Goal: Task Accomplishment & Management: Manage account settings

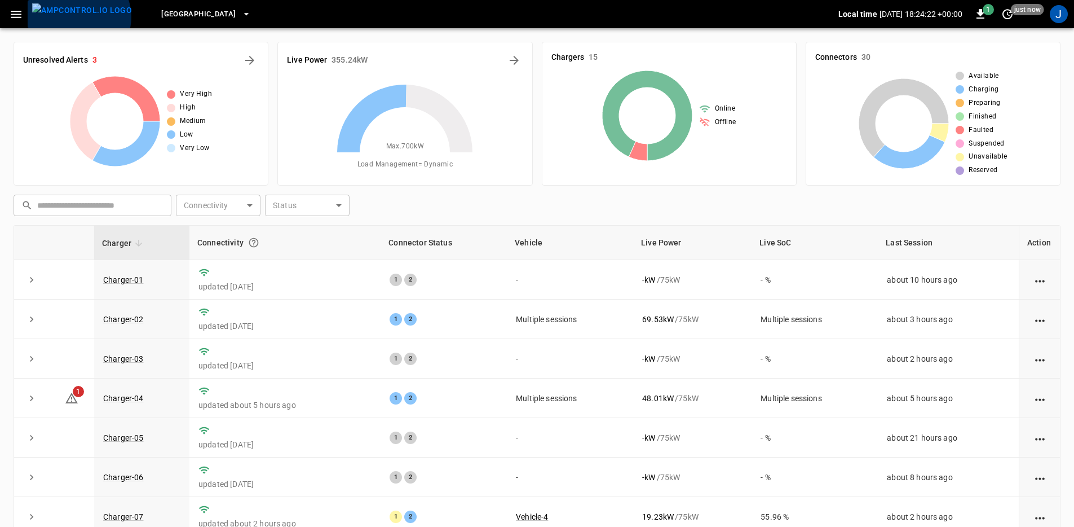
click at [78, 17] on img "menu" at bounding box center [82, 10] width 100 height 14
click at [13, 16] on icon "button" at bounding box center [16, 14] width 11 height 7
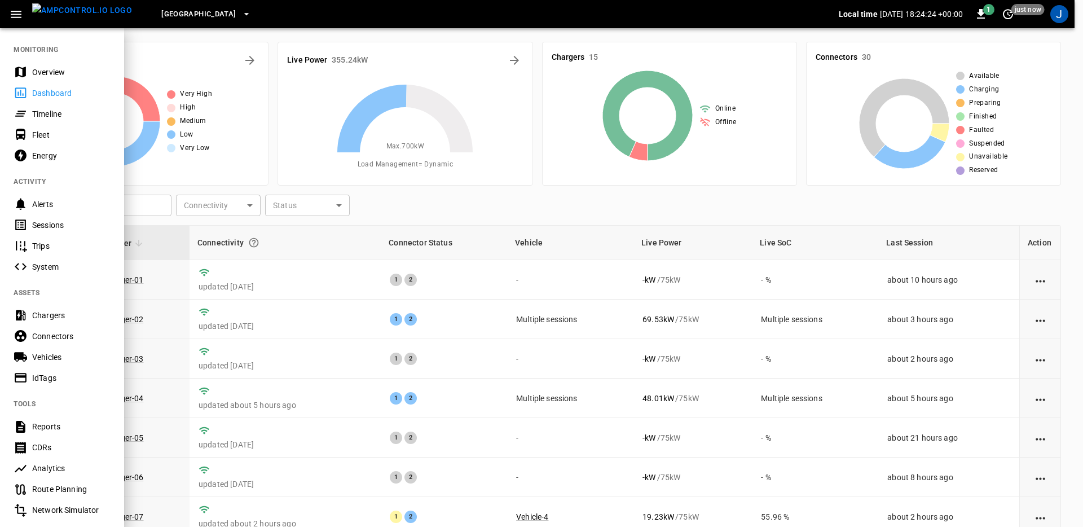
click at [49, 69] on div "Overview" at bounding box center [71, 72] width 78 height 11
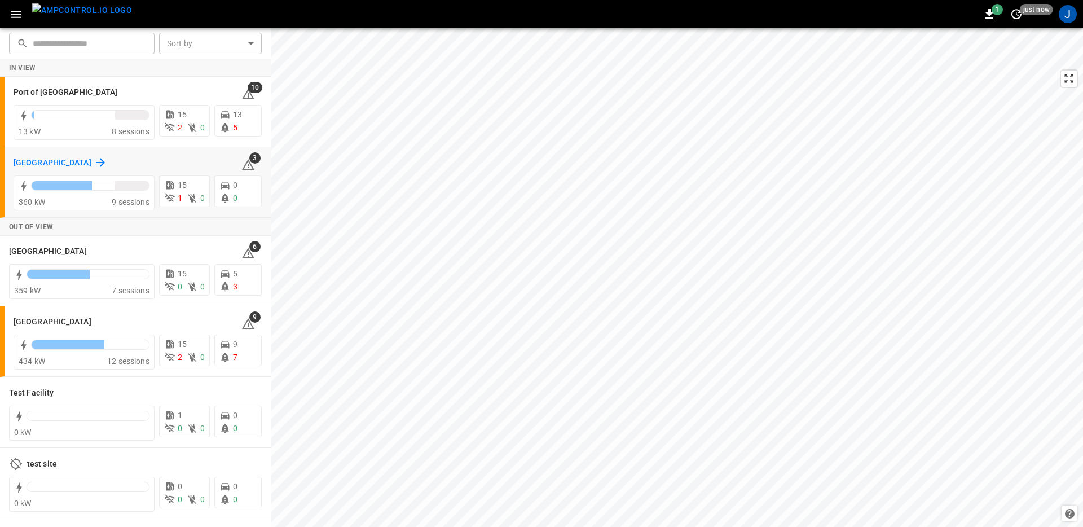
click at [94, 164] on icon at bounding box center [101, 163] width 14 height 14
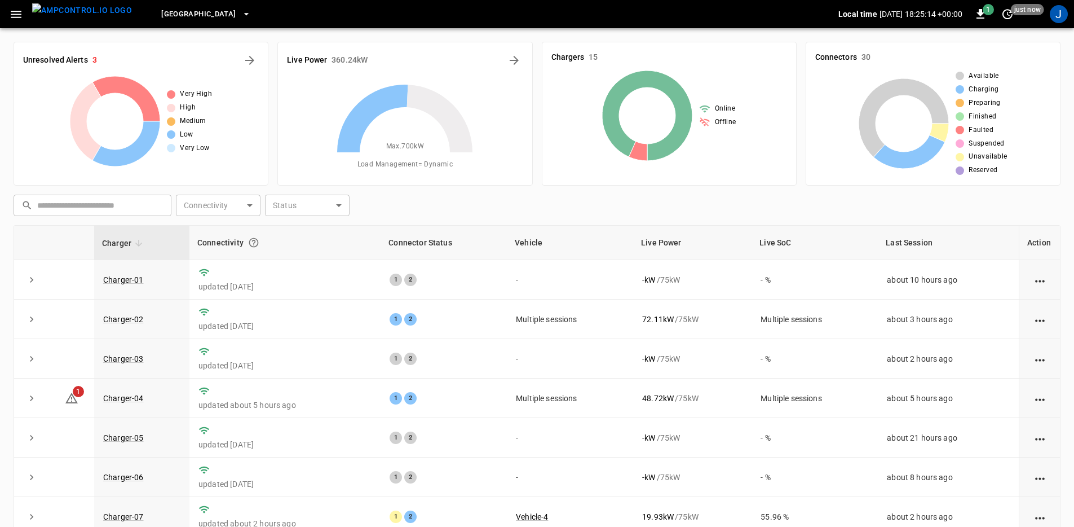
click at [494, 36] on div "Live Power 360.24 kW Max. 700 kW Load Management = Dynamic" at bounding box center [400, 109] width 264 height 153
click at [514, 65] on icon "Energy Overview" at bounding box center [515, 61] width 14 height 14
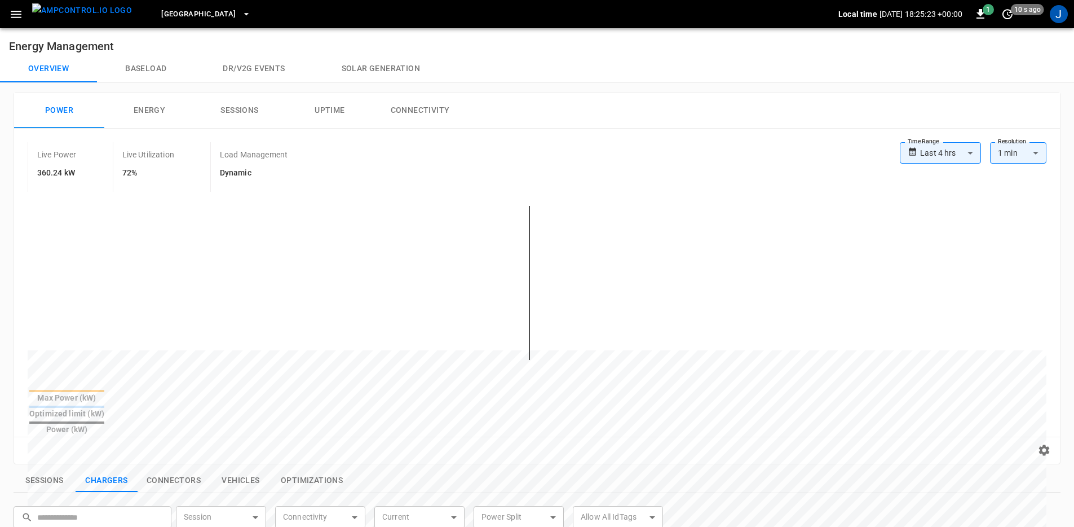
click at [946, 153] on body "**********" at bounding box center [537, 473] width 1074 height 946
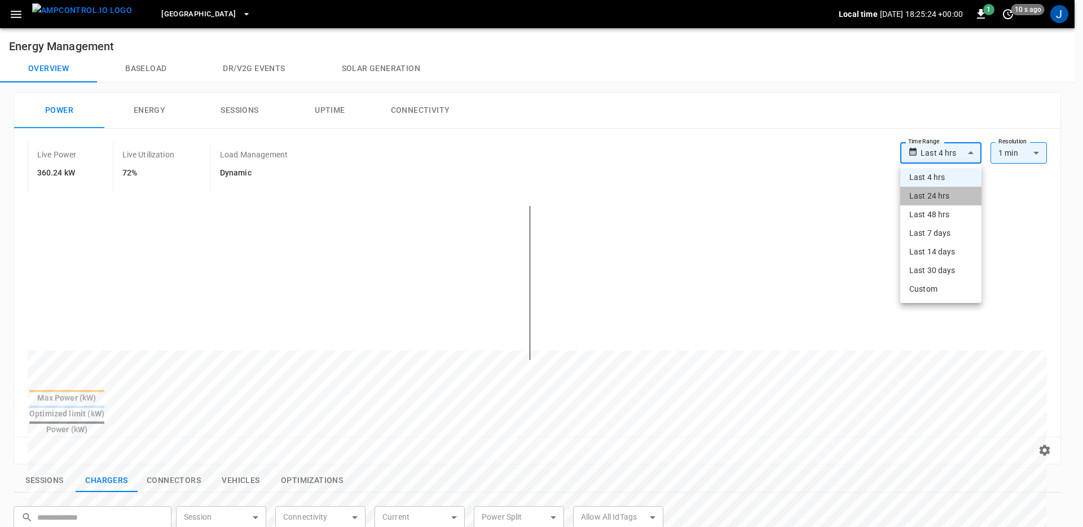
click at [945, 190] on li "Last 24 hrs" at bounding box center [940, 196] width 81 height 19
type input "**********"
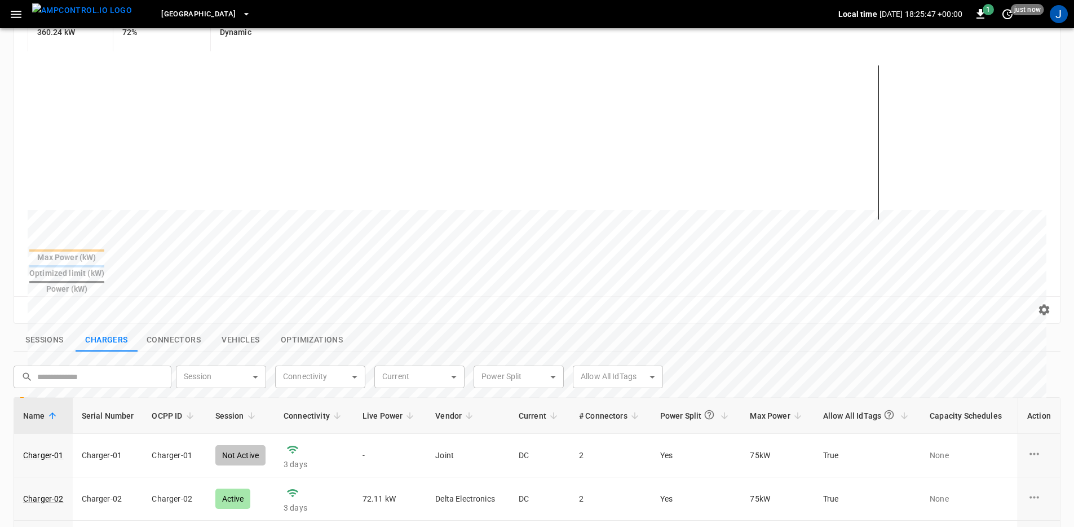
scroll to position [196, 0]
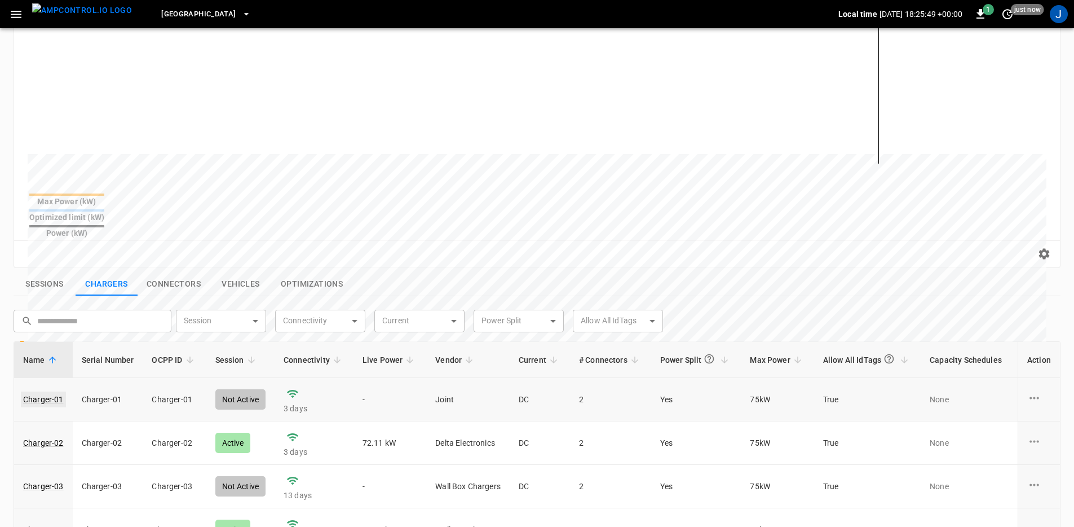
click at [40, 391] on link "Charger-01" at bounding box center [43, 399] width 45 height 16
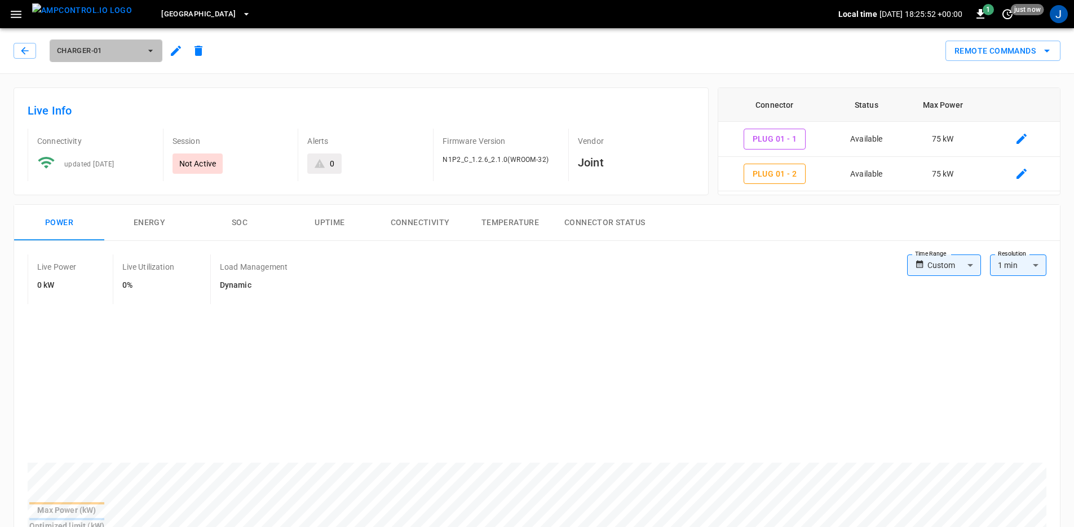
click at [116, 47] on span "Charger-01" at bounding box center [98, 51] width 83 height 13
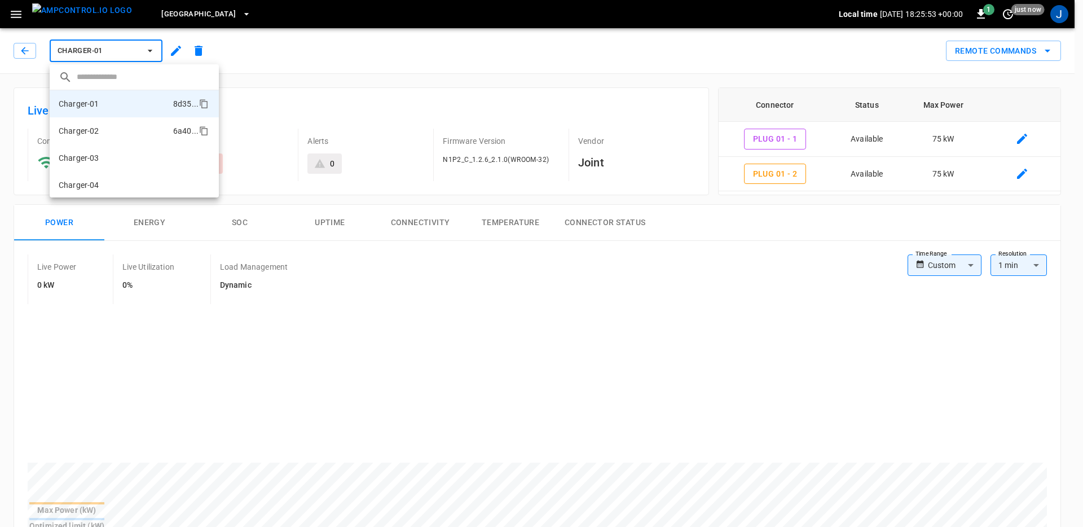
click at [105, 123] on li "Charger-02 6a40 ..." at bounding box center [134, 130] width 169 height 27
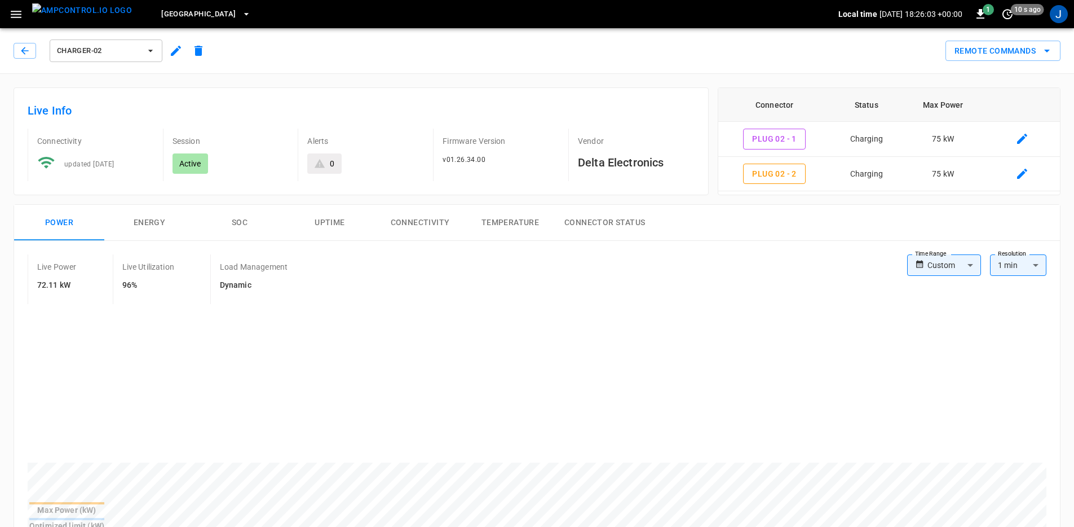
click at [99, 55] on span "Charger-02" at bounding box center [98, 51] width 83 height 13
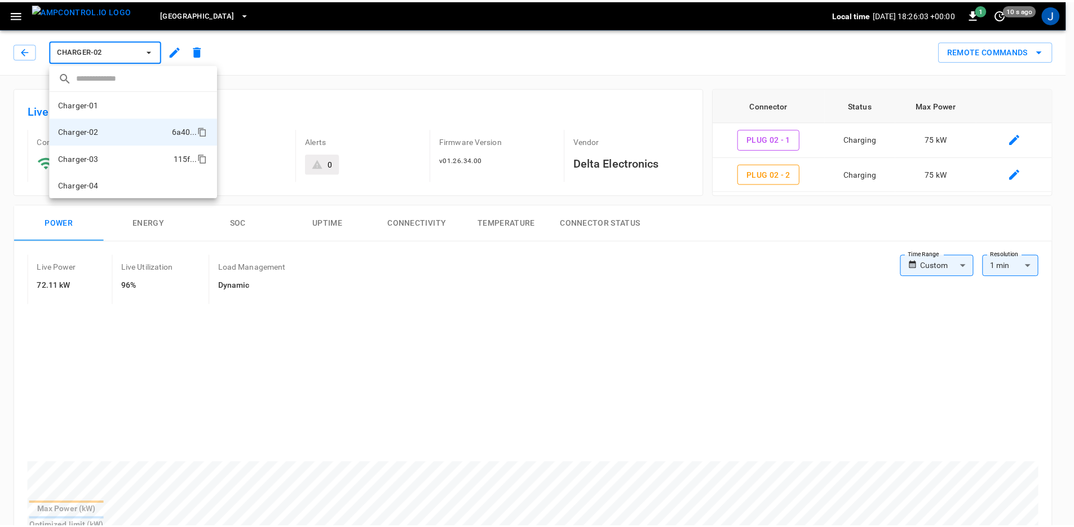
scroll to position [19, 0]
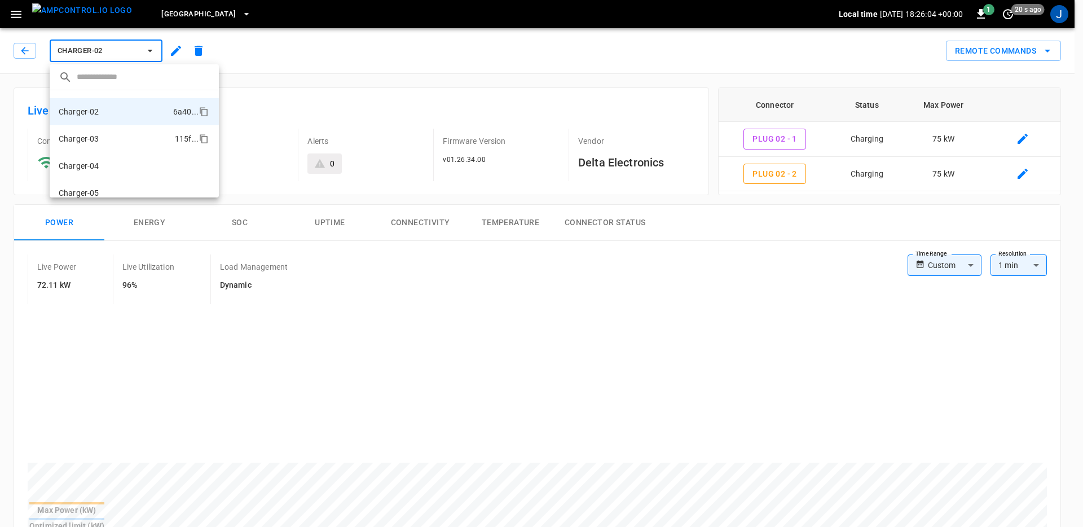
click at [103, 147] on li "Charger-03 115f ..." at bounding box center [134, 138] width 169 height 27
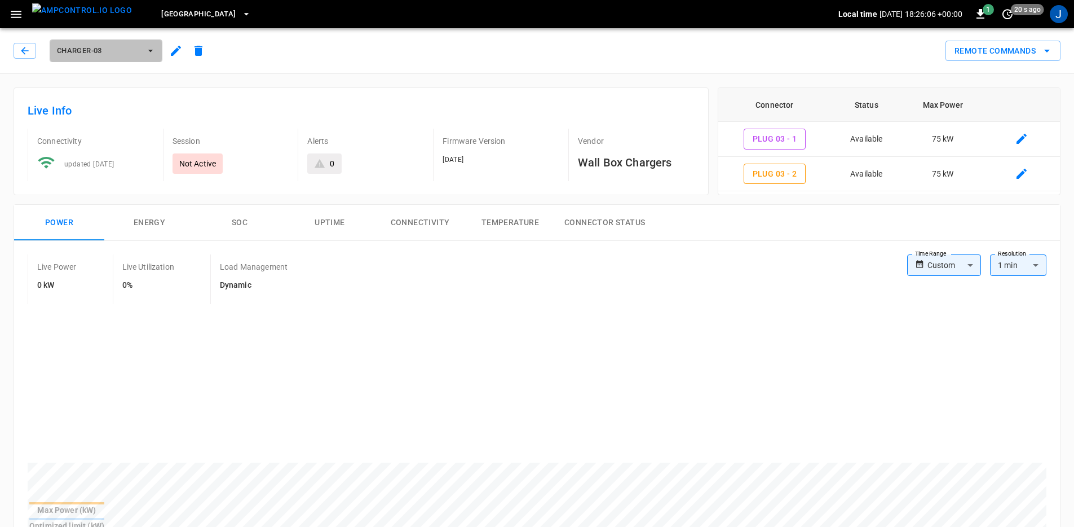
click at [114, 55] on span "Charger-03" at bounding box center [98, 51] width 83 height 13
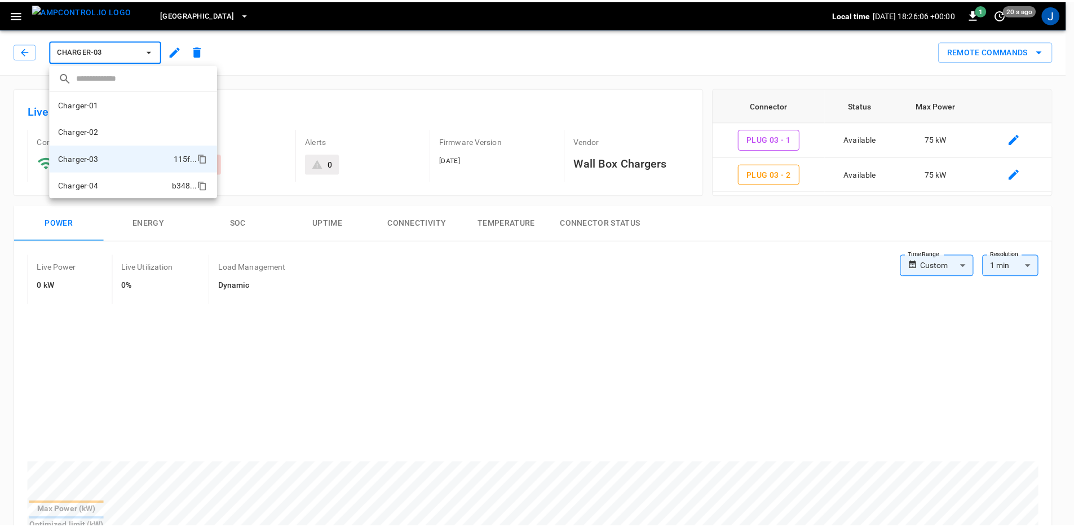
scroll to position [46, 0]
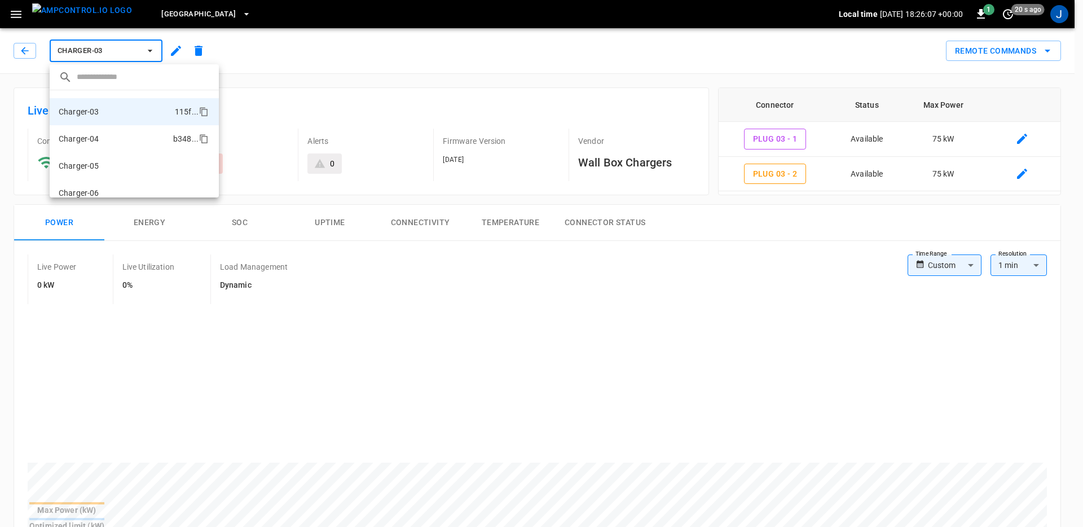
click at [122, 146] on li "Charger-04 b348 ..." at bounding box center [134, 138] width 169 height 27
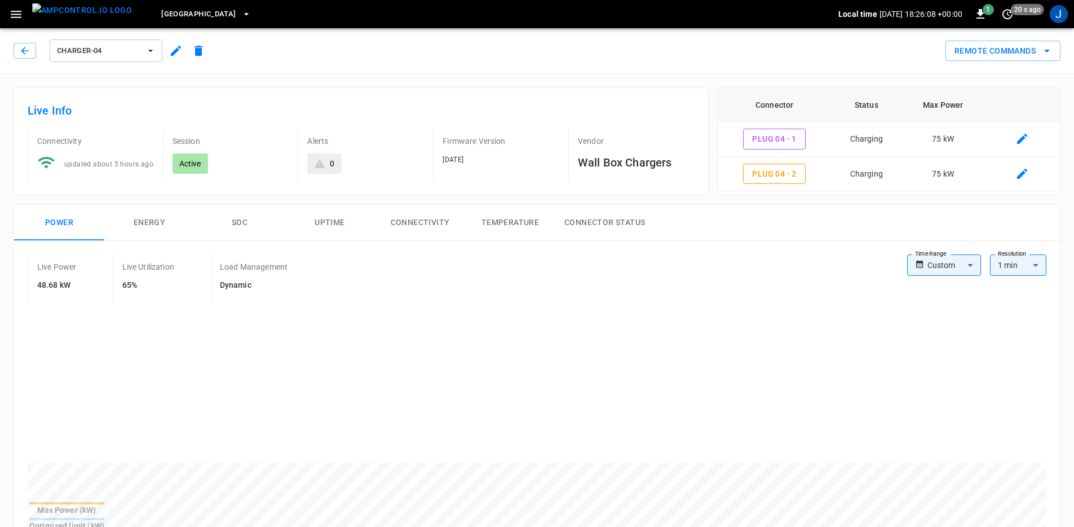
click at [142, 56] on button "Charger-04" at bounding box center [106, 50] width 113 height 23
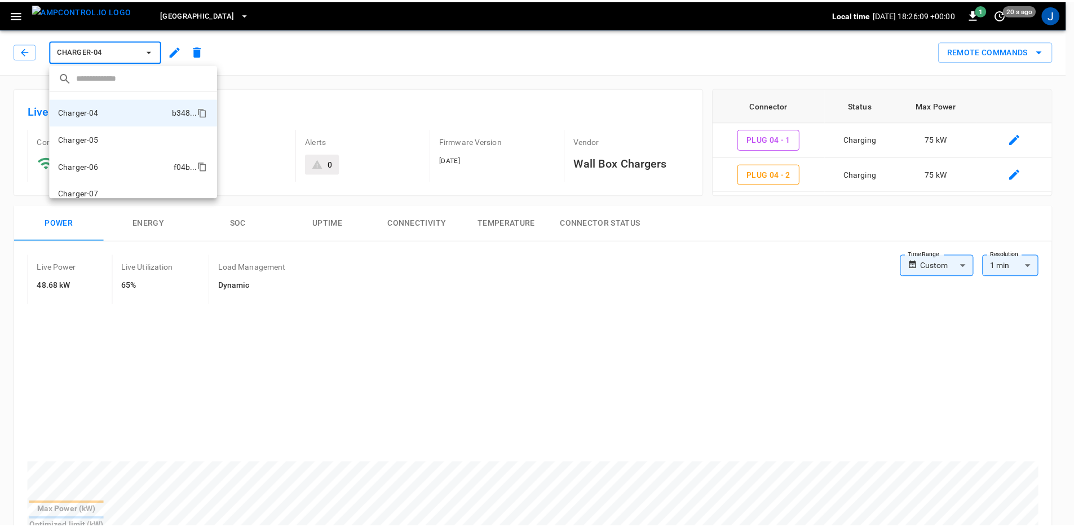
scroll to position [76, 0]
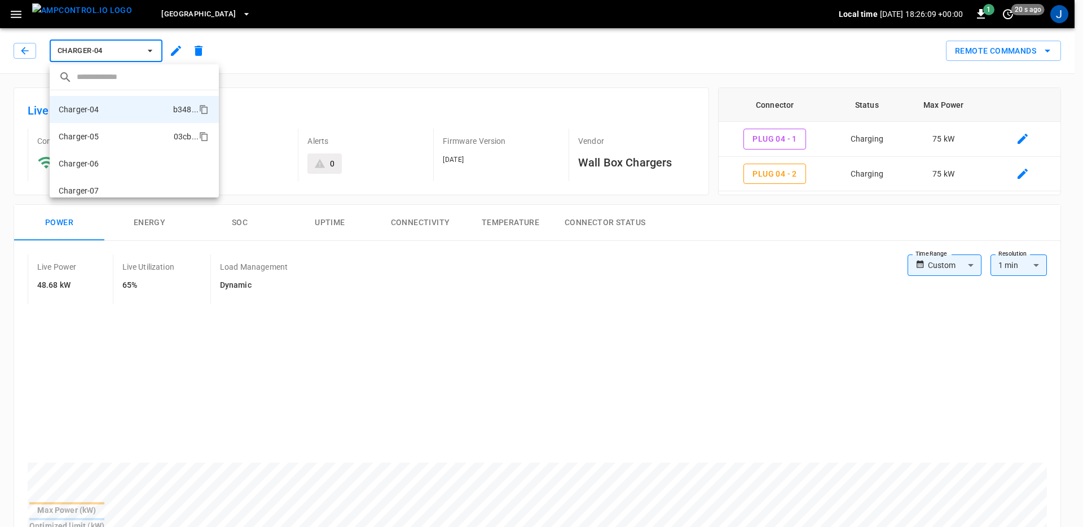
click at [122, 141] on li "Charger-05 03cb ..." at bounding box center [134, 136] width 169 height 27
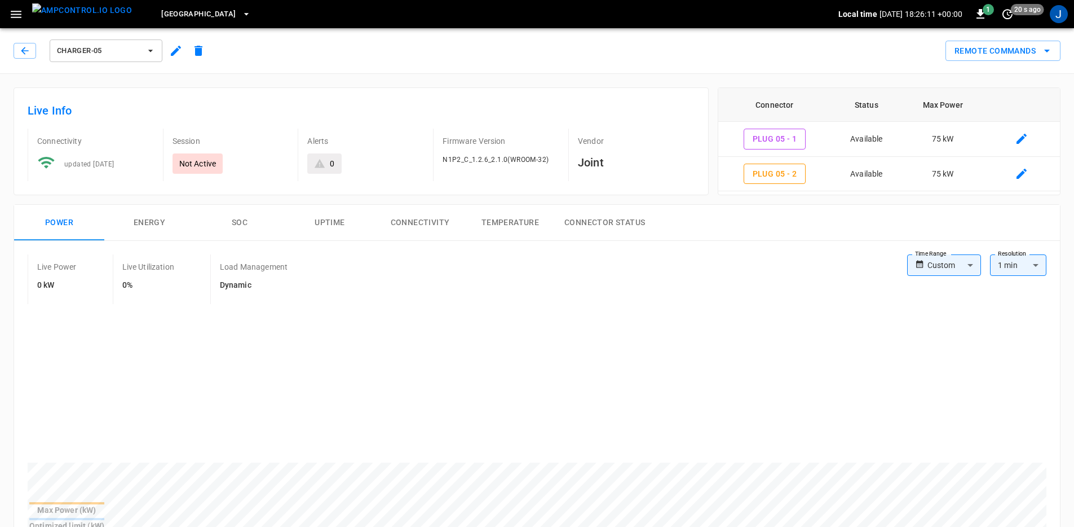
click at [113, 49] on span "Charger-05" at bounding box center [98, 51] width 83 height 13
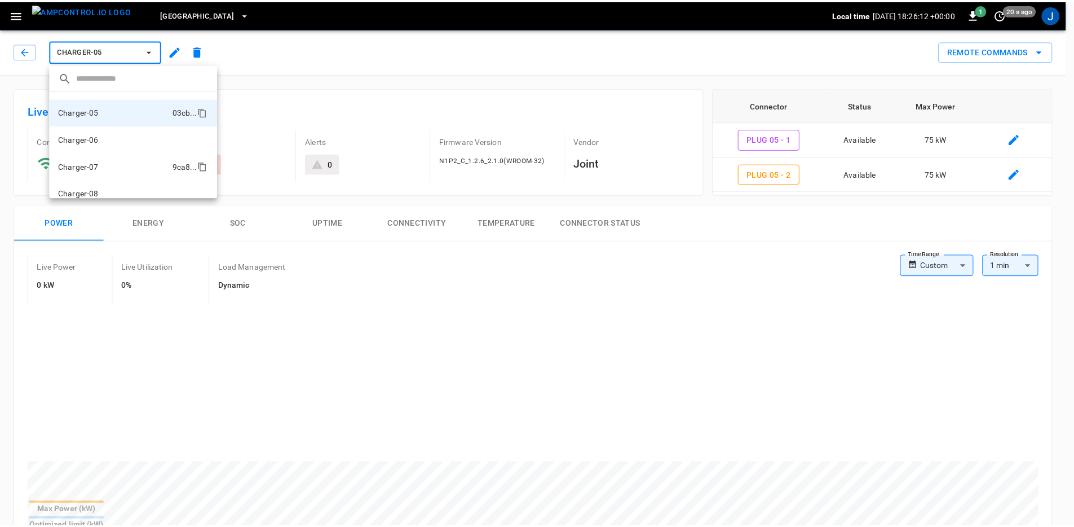
scroll to position [103, 0]
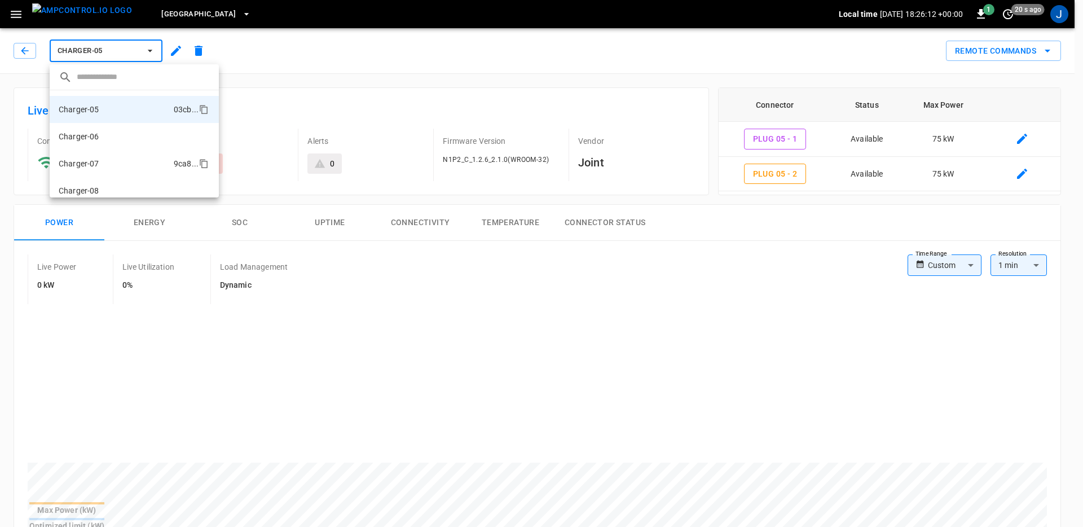
click at [114, 158] on li "Charger-07 9ca8 ..." at bounding box center [134, 163] width 169 height 27
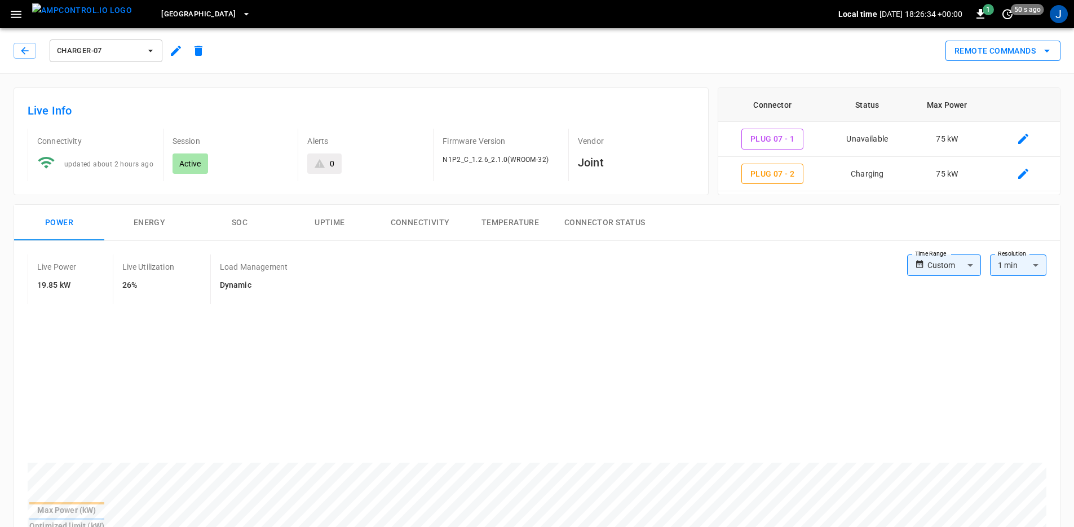
click at [989, 55] on button "Remote Commands" at bounding box center [1003, 51] width 115 height 21
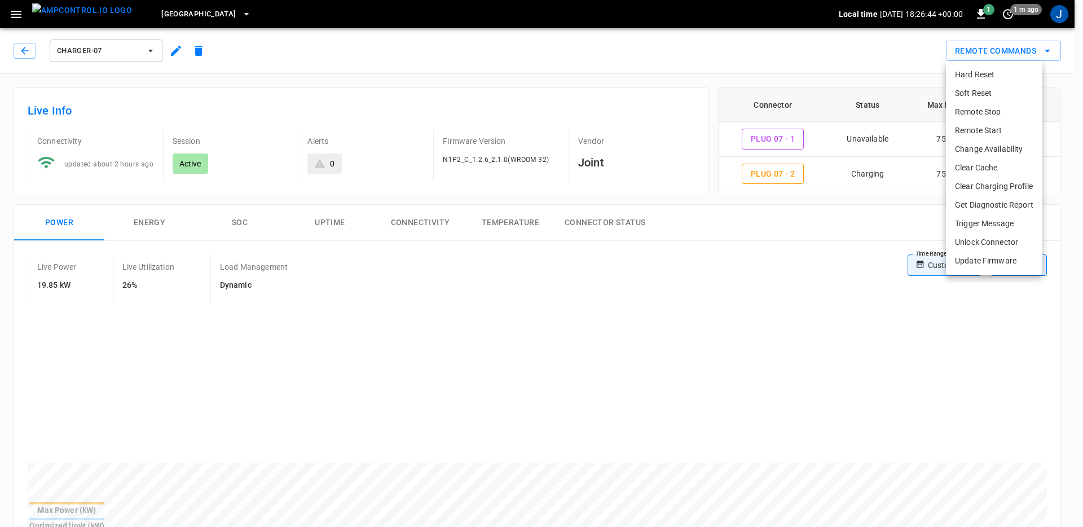
click at [734, 254] on div at bounding box center [541, 263] width 1083 height 527
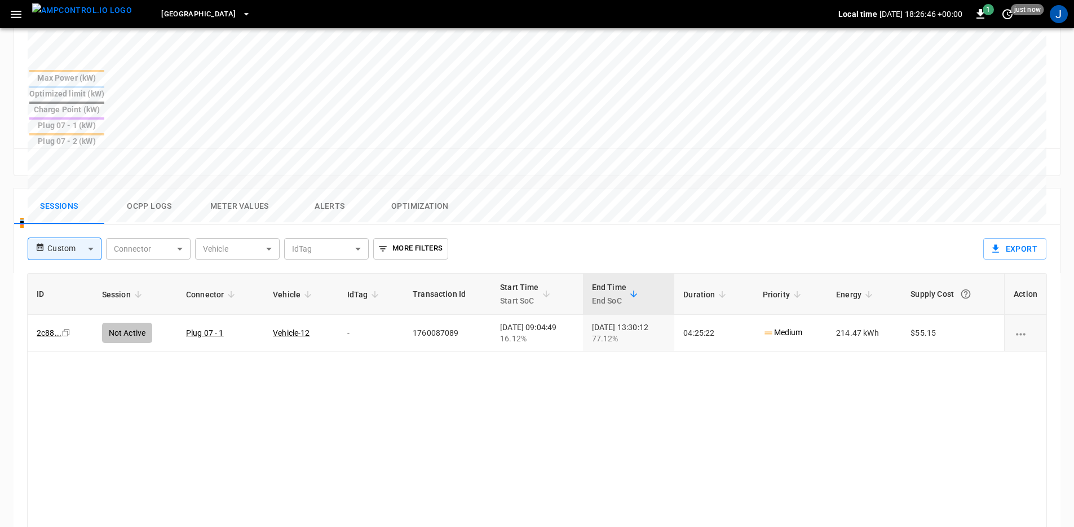
scroll to position [426, 0]
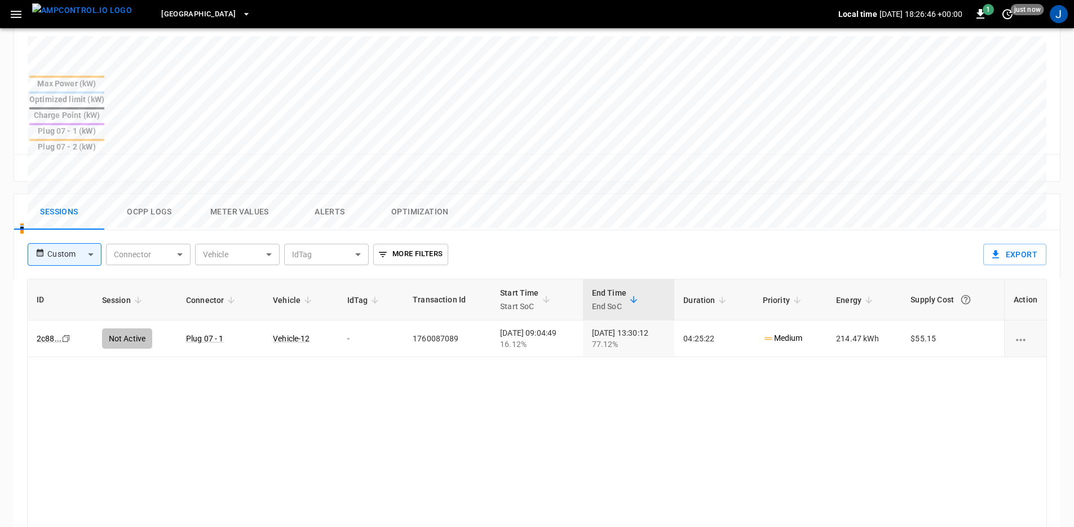
click at [156, 194] on button "Ocpp logs" at bounding box center [149, 212] width 90 height 36
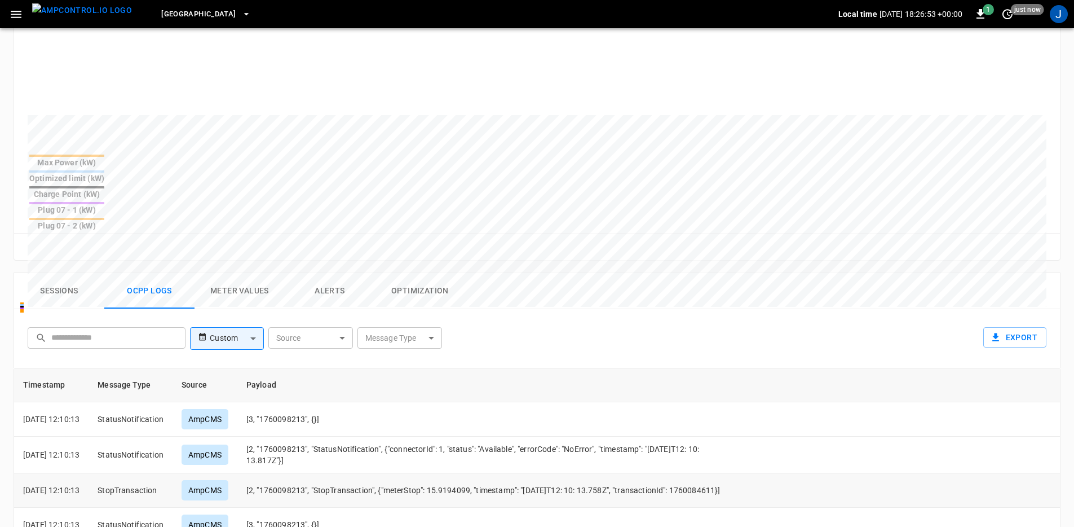
scroll to position [172, 0]
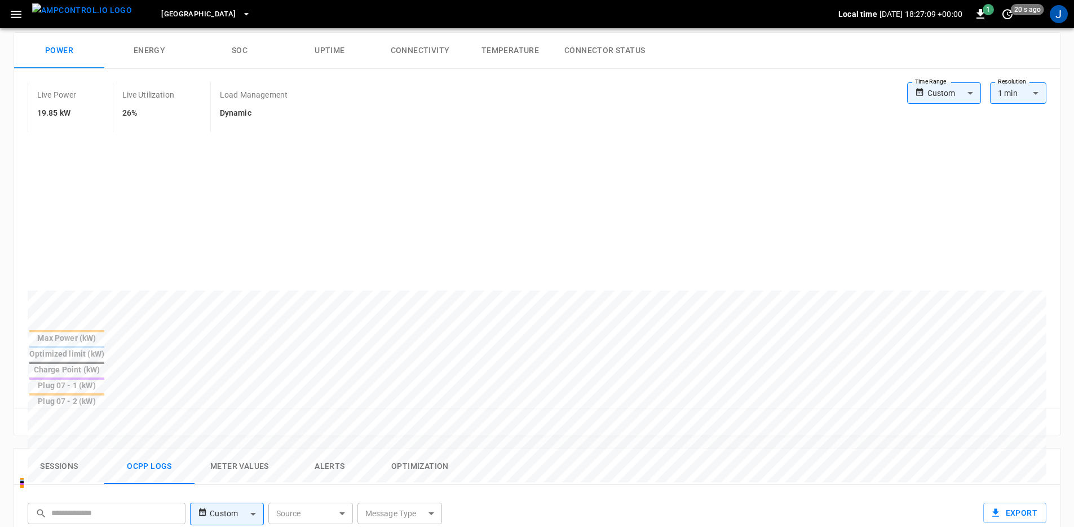
click at [668, 408] on div "Reset zoom" at bounding box center [537, 421] width 1046 height 27
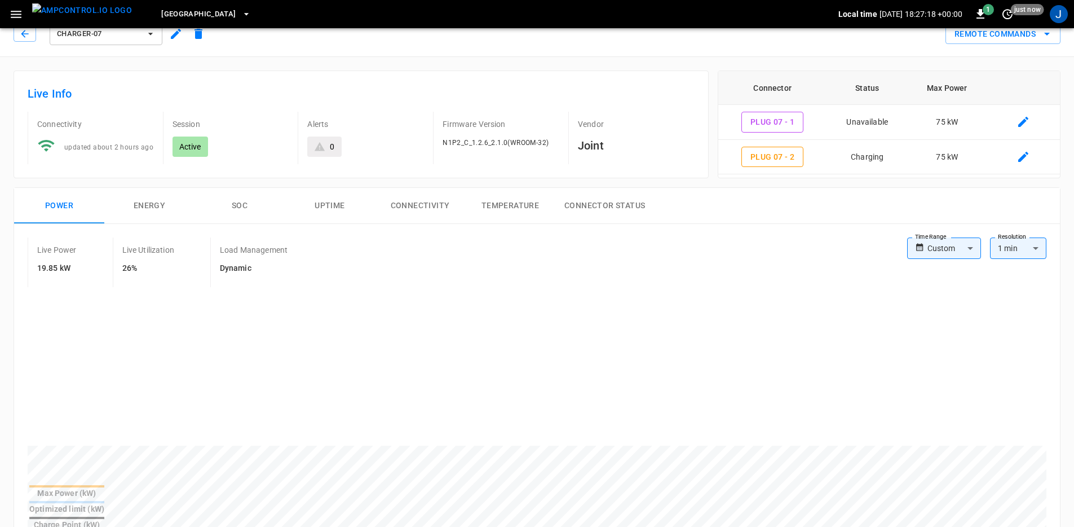
scroll to position [0, 0]
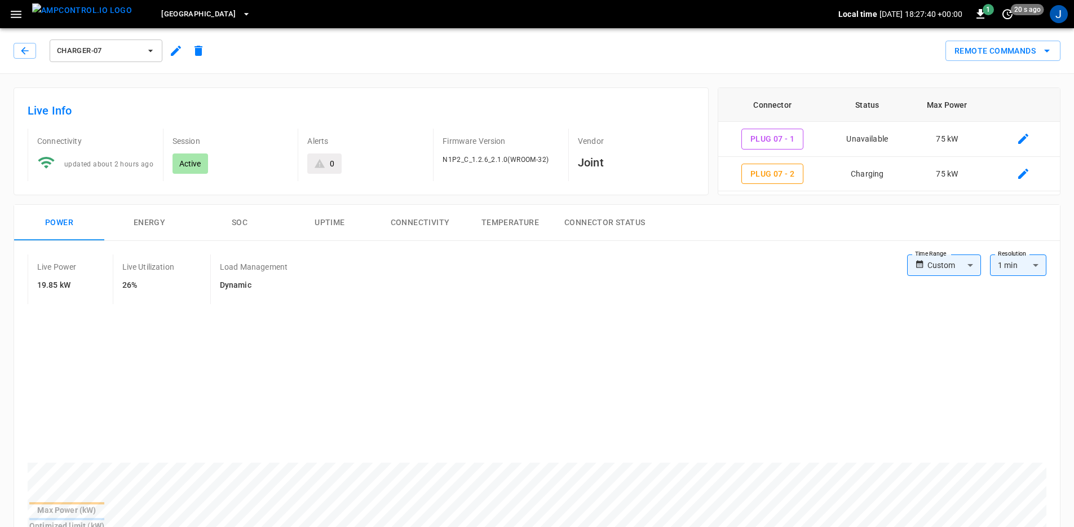
click at [814, 241] on div "Live Power 19.85 kW Live Utilization 26% Load Management Dynamic Time Range Cus…" at bounding box center [537, 424] width 1046 height 367
click at [946, 135] on td "75 kW" at bounding box center [947, 139] width 79 height 35
click at [949, 176] on td "75 kW" at bounding box center [947, 174] width 79 height 35
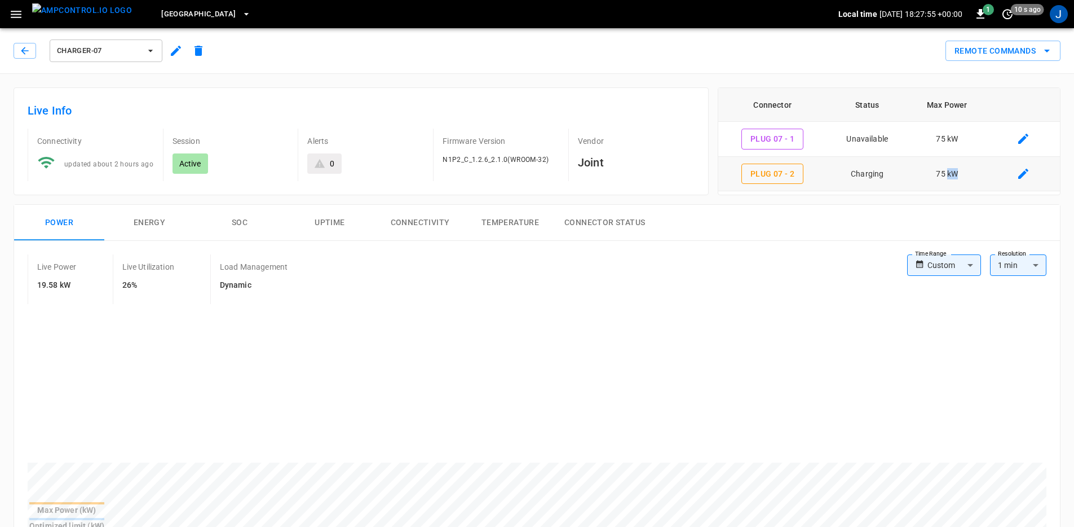
click at [949, 176] on td "75 kW" at bounding box center [947, 174] width 79 height 35
click at [941, 134] on td "75 kW" at bounding box center [947, 139] width 79 height 35
click at [1018, 173] on icon "connector table" at bounding box center [1024, 174] width 14 height 14
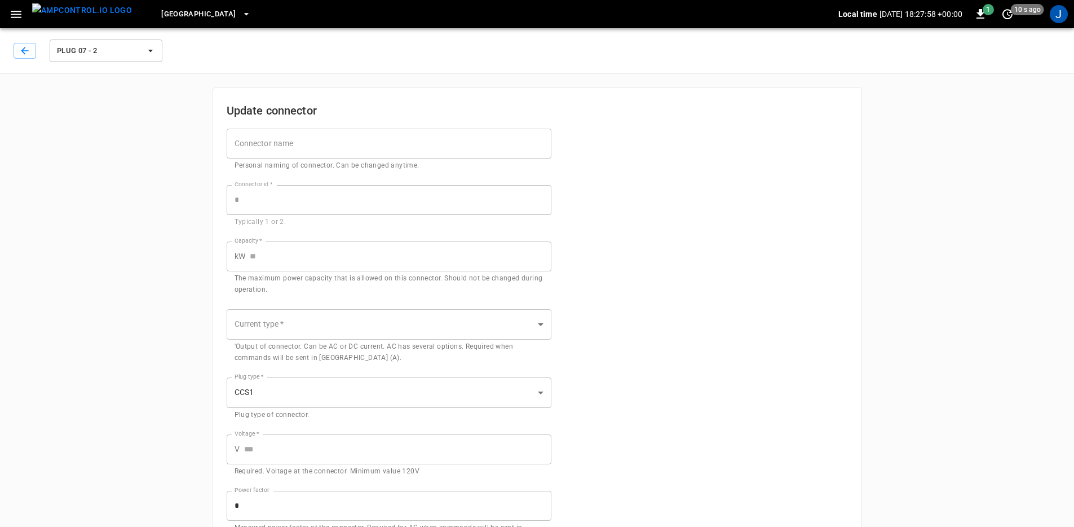
type input "**********"
type input "*"
type input "**"
type input "***"
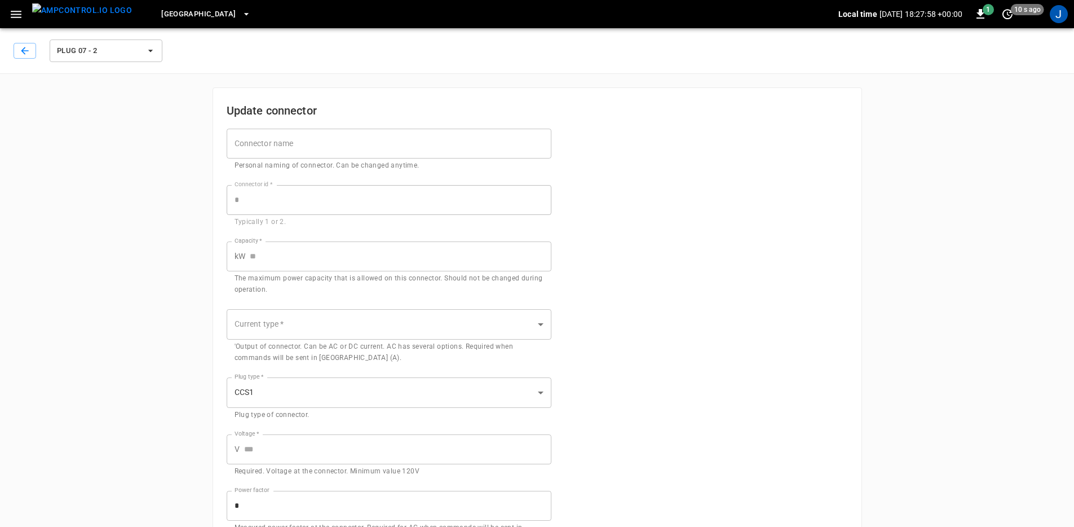
type input "*"
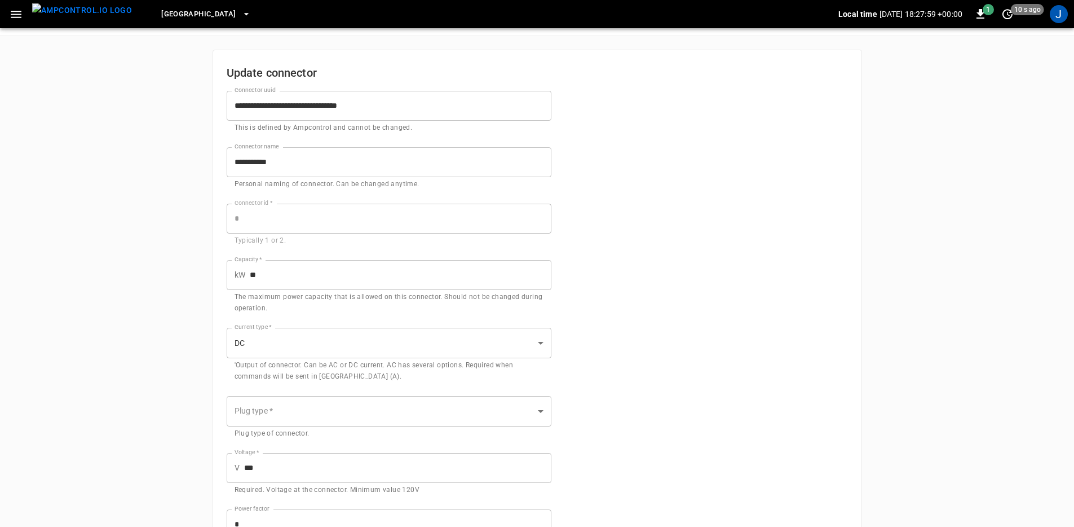
scroll to position [52, 0]
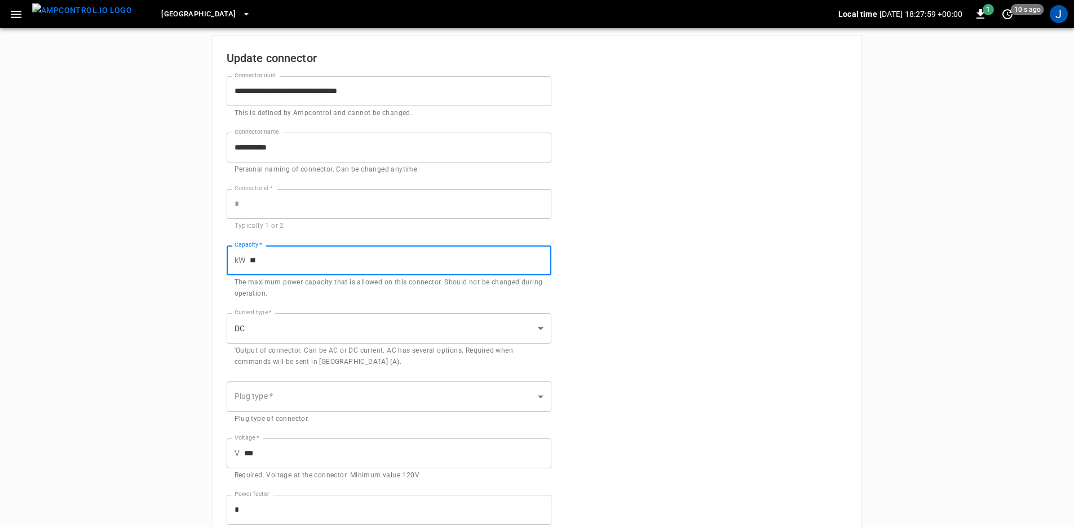
click at [315, 258] on input "**" at bounding box center [401, 260] width 302 height 30
type input "**"
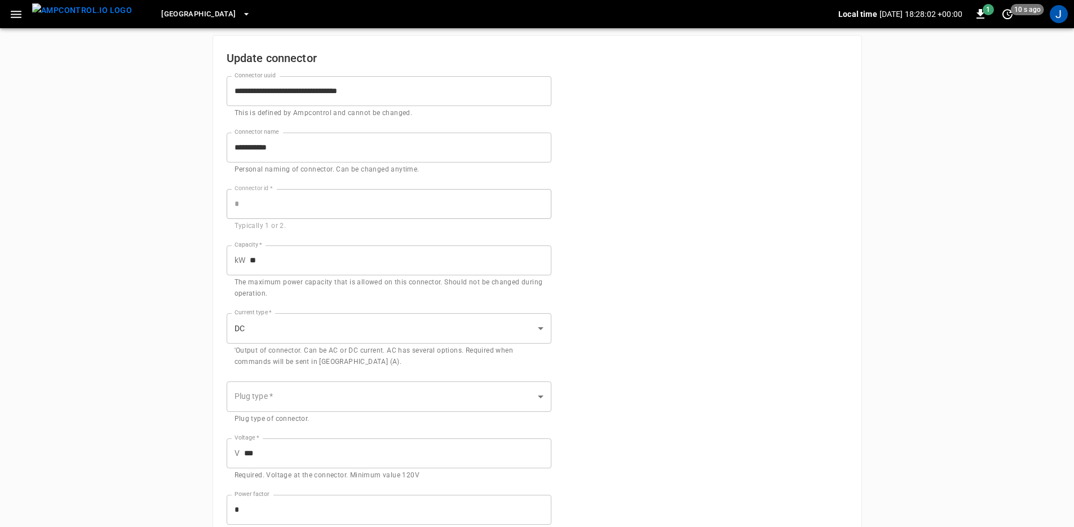
click at [136, 272] on div "**********" at bounding box center [537, 338] width 1074 height 735
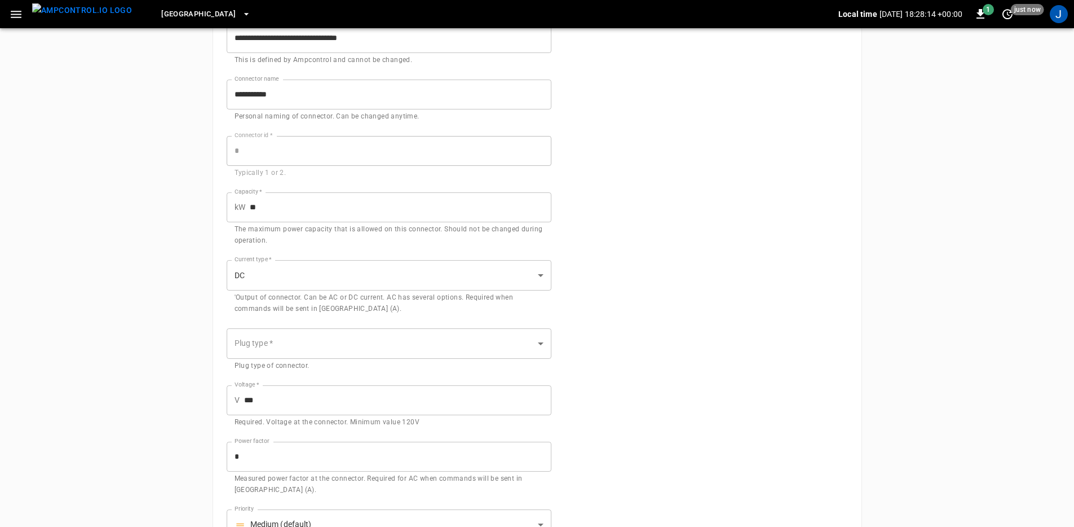
scroll to position [232, 0]
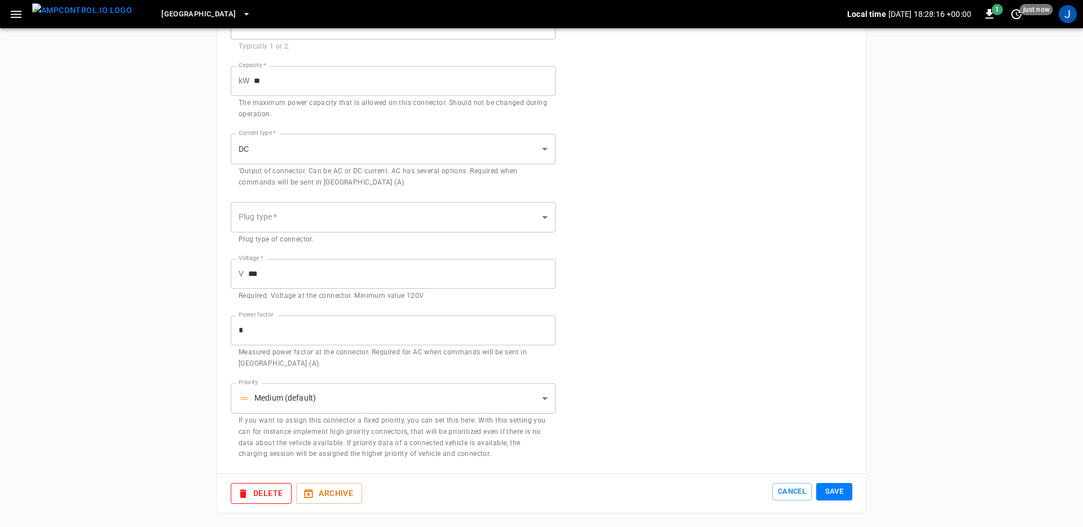
click at [321, 408] on body "**********" at bounding box center [541, 147] width 1083 height 759
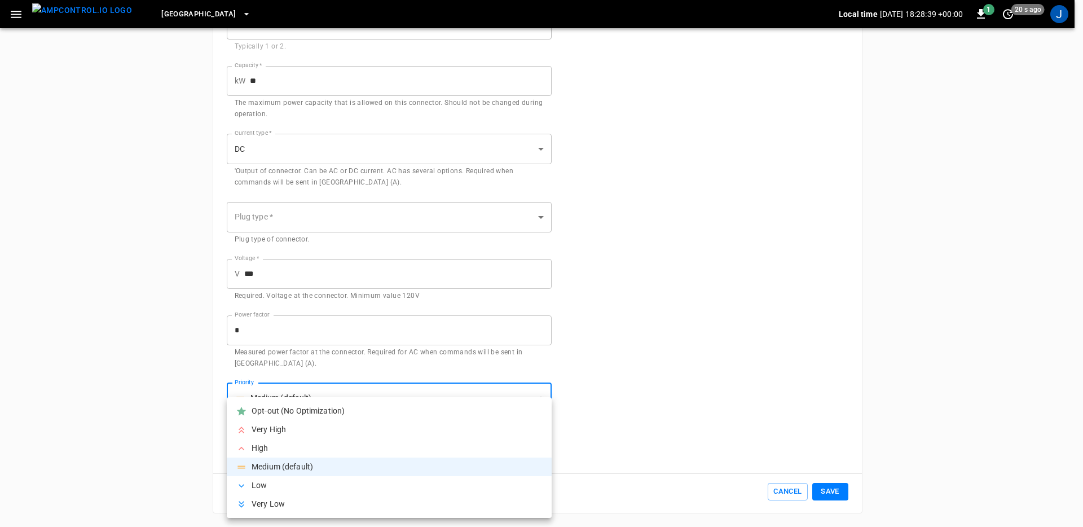
click at [179, 408] on div at bounding box center [541, 263] width 1083 height 527
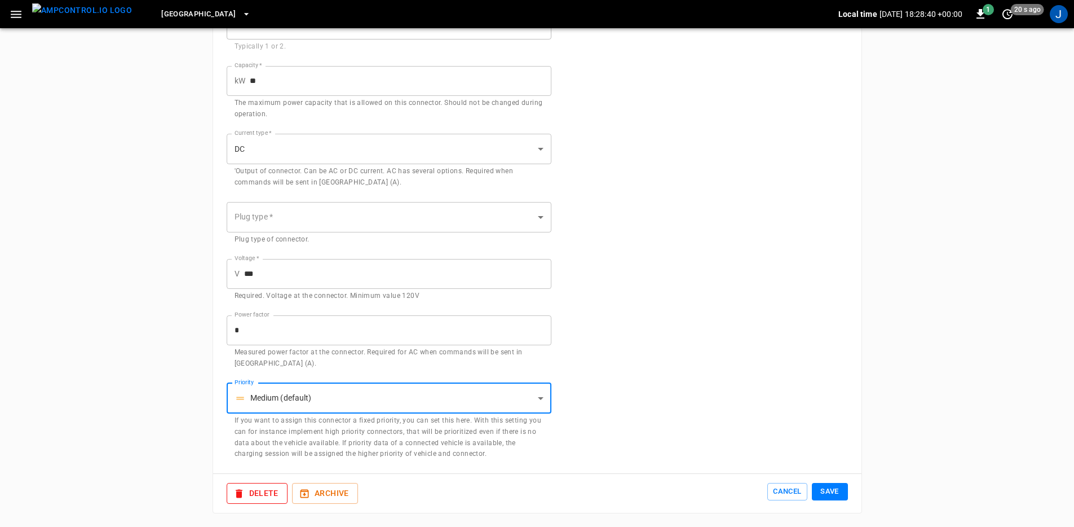
scroll to position [0, 0]
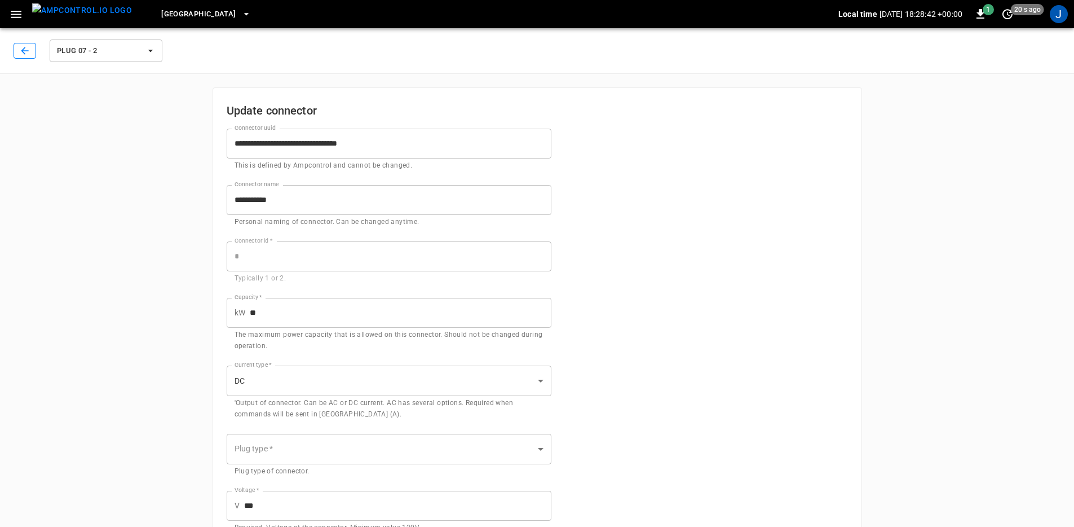
click at [30, 50] on icon "button" at bounding box center [24, 50] width 11 height 11
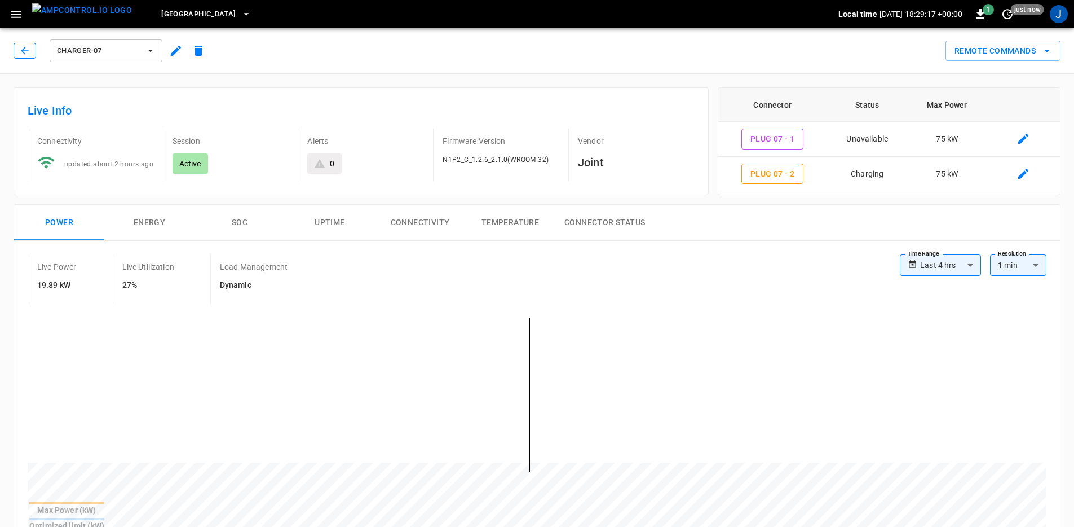
click at [27, 52] on icon "button" at bounding box center [24, 50] width 11 height 11
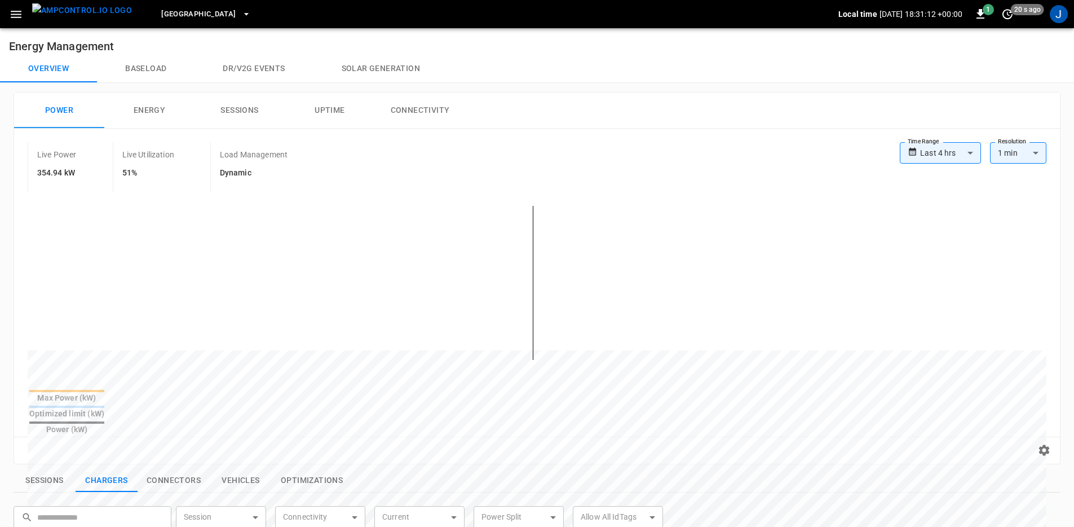
click at [739, 442] on div "Reset zoom" at bounding box center [537, 450] width 1028 height 17
click at [104, 402] on div "Max Power (kW)" at bounding box center [66, 397] width 75 height 11
click at [106, 404] on table "Max Power (kW) Optimized limit (kW) Power (kW)" at bounding box center [67, 412] width 78 height 49
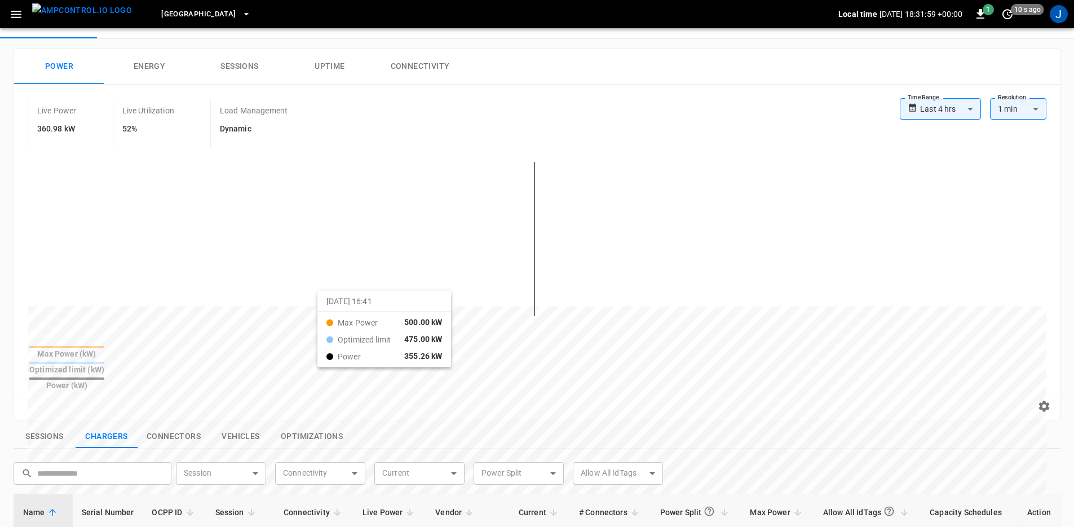
scroll to position [116, 0]
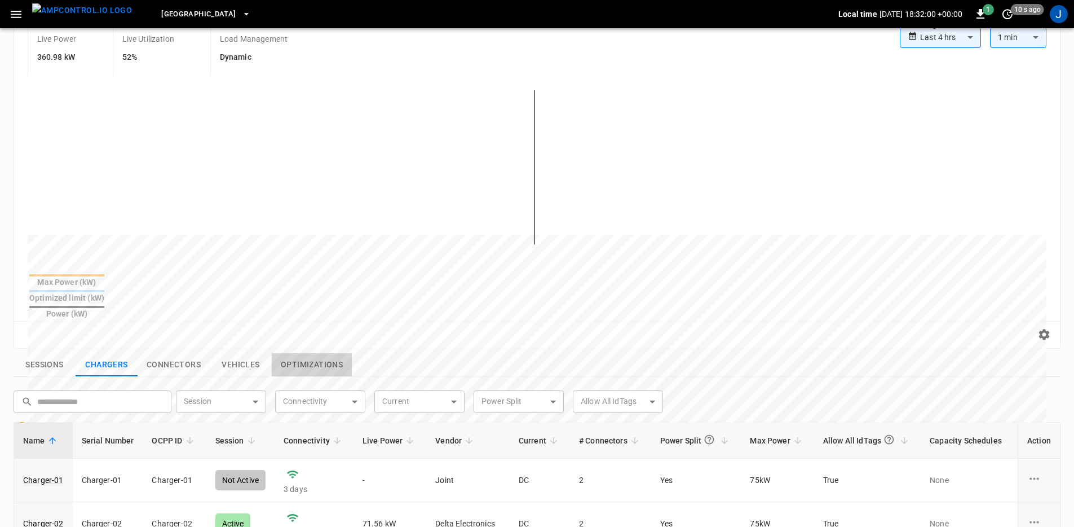
click at [312, 353] on button "Optimizations" at bounding box center [312, 365] width 80 height 24
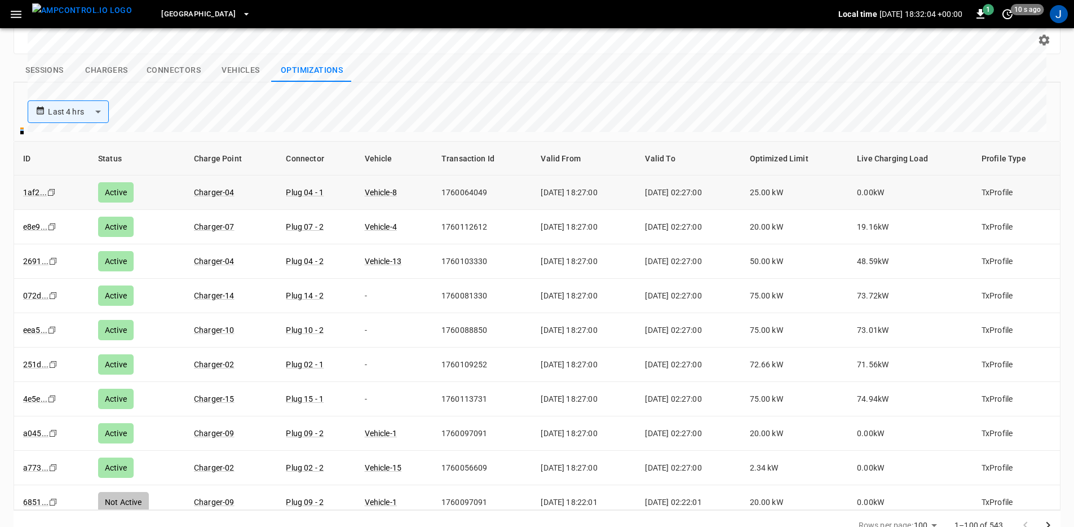
scroll to position [2, 0]
click at [994, 173] on td "TxProfile" at bounding box center [1016, 190] width 87 height 34
click at [993, 173] on td "TxProfile" at bounding box center [1016, 190] width 87 height 34
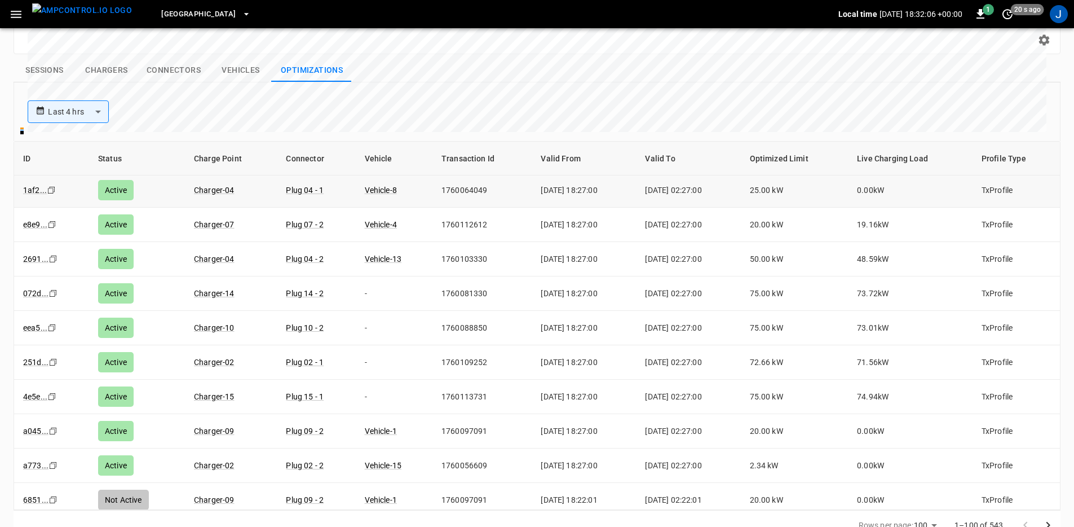
click at [752, 173] on td "25.00 kW" at bounding box center [795, 190] width 108 height 34
click at [761, 173] on td "25.00 kW" at bounding box center [795, 190] width 108 height 34
click at [771, 208] on td "20.00 kW" at bounding box center [795, 225] width 108 height 34
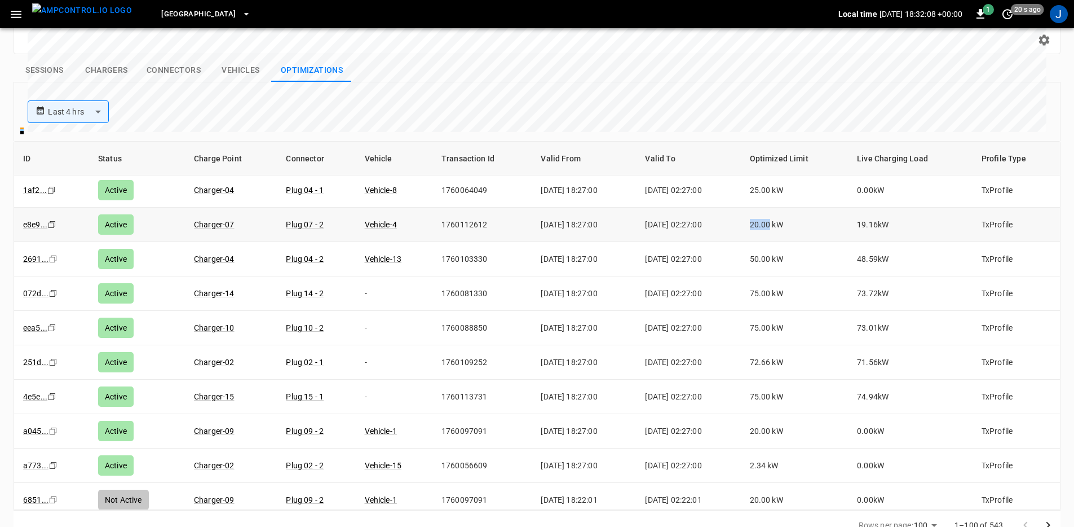
click at [771, 208] on td "20.00 kW" at bounding box center [795, 225] width 108 height 34
click at [792, 245] on td "50.00 kW" at bounding box center [795, 259] width 108 height 34
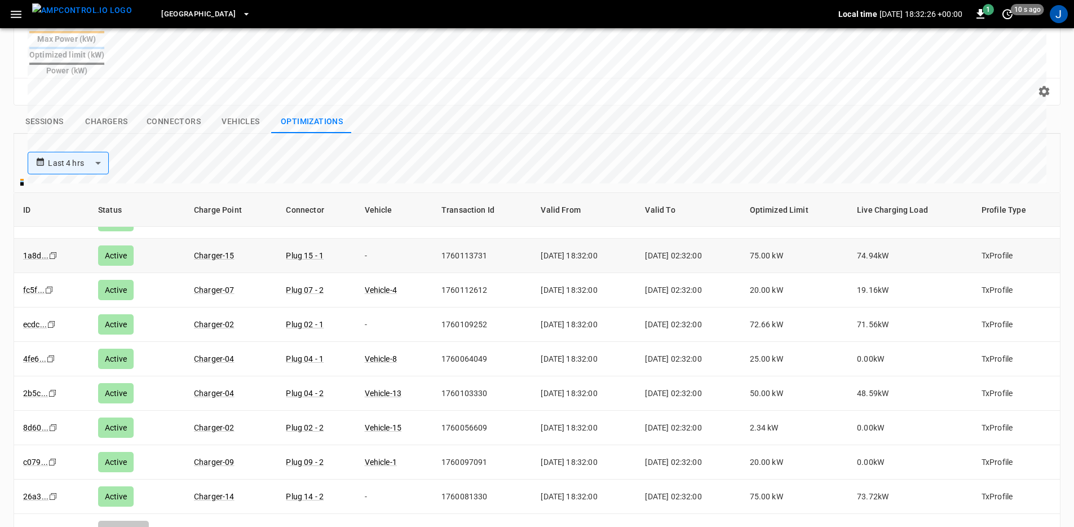
scroll to position [21, 0]
click at [776, 240] on td "75.00 kW" at bounding box center [795, 257] width 108 height 34
click at [878, 240] on td "74.94 kW" at bounding box center [910, 257] width 125 height 34
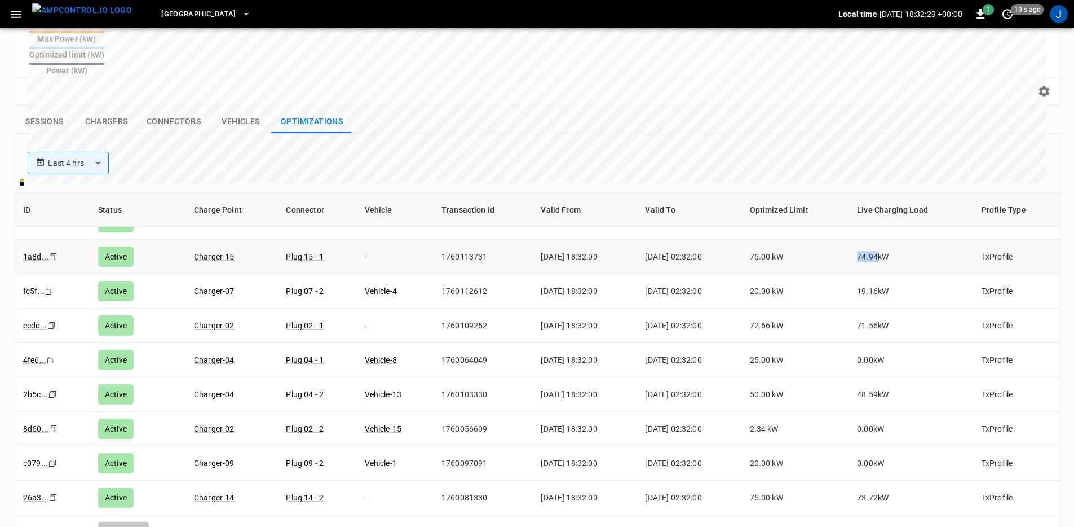
click at [878, 240] on td "74.94 kW" at bounding box center [910, 257] width 125 height 34
click at [865, 377] on td "48.59 kW" at bounding box center [910, 394] width 125 height 34
click at [867, 308] on td "71.56 kW" at bounding box center [910, 325] width 125 height 34
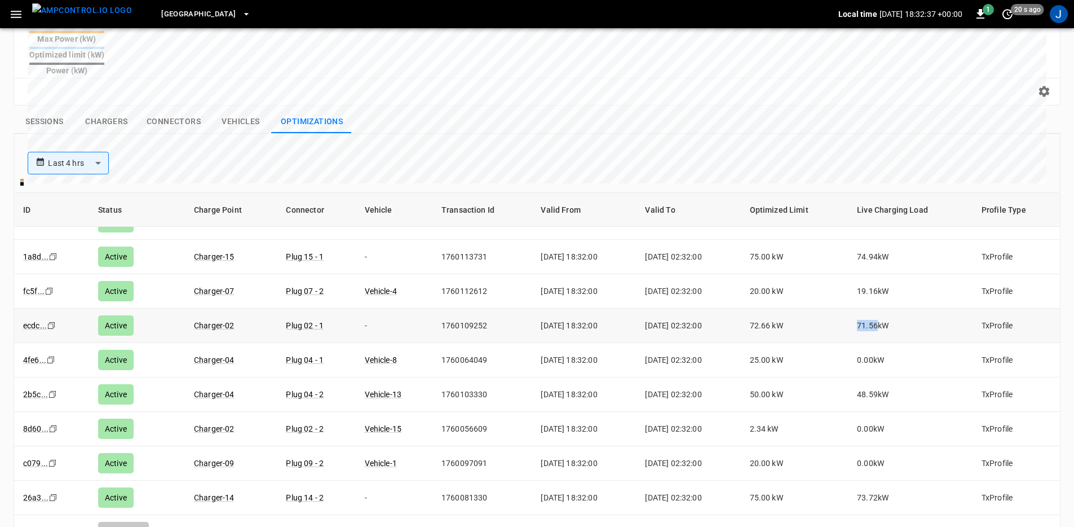
click at [867, 308] on td "71.56 kW" at bounding box center [910, 325] width 125 height 34
click at [760, 308] on td "72.66 kW" at bounding box center [795, 325] width 108 height 34
click at [876, 274] on td "19.16 kW" at bounding box center [910, 291] width 125 height 34
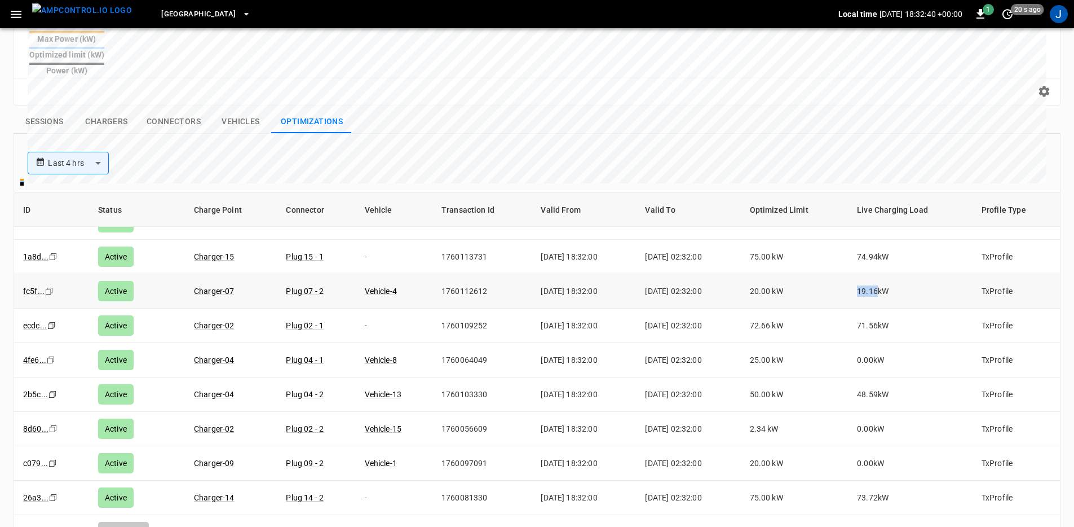
click at [876, 274] on td "19.16 kW" at bounding box center [910, 291] width 125 height 34
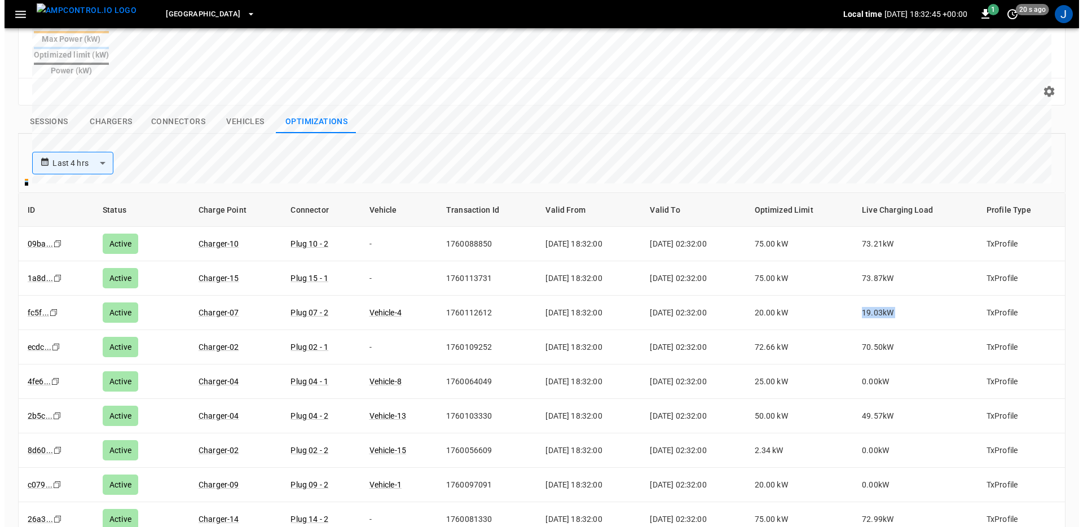
scroll to position [0, 0]
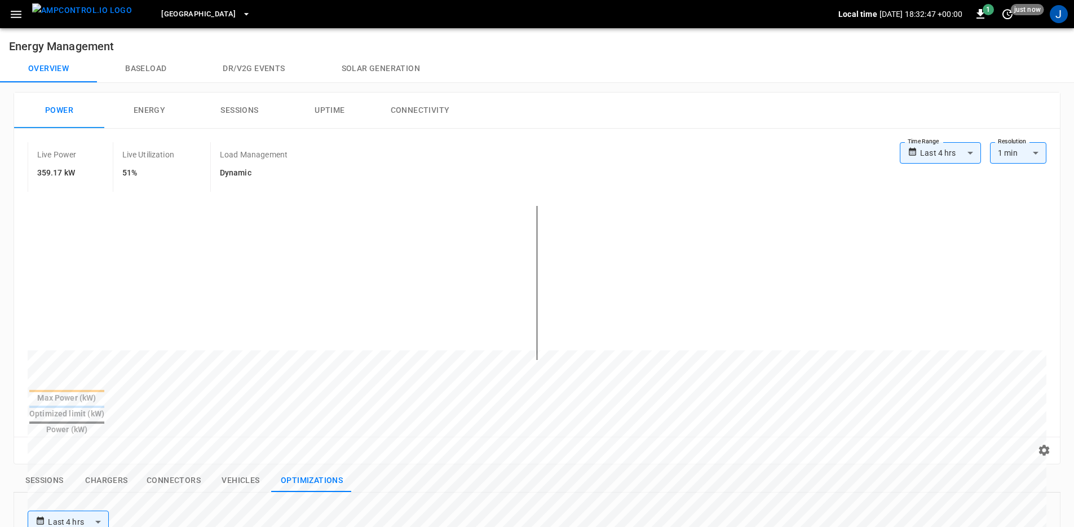
click at [106, 403] on table "Max Power (kW) Optimized limit (kW) Power (kW)" at bounding box center [67, 412] width 78 height 49
click at [17, 20] on icon "button" at bounding box center [16, 14] width 14 height 14
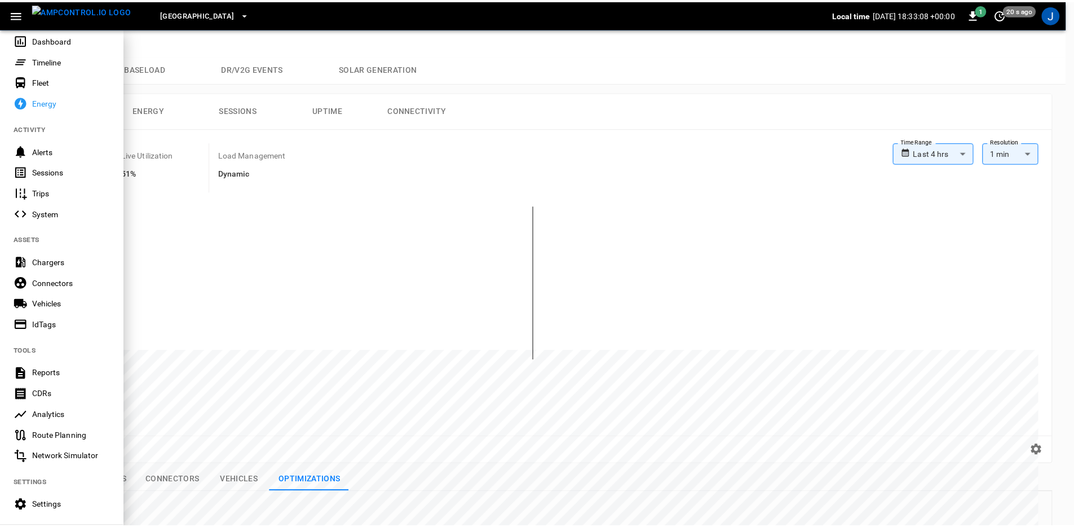
scroll to position [147, 0]
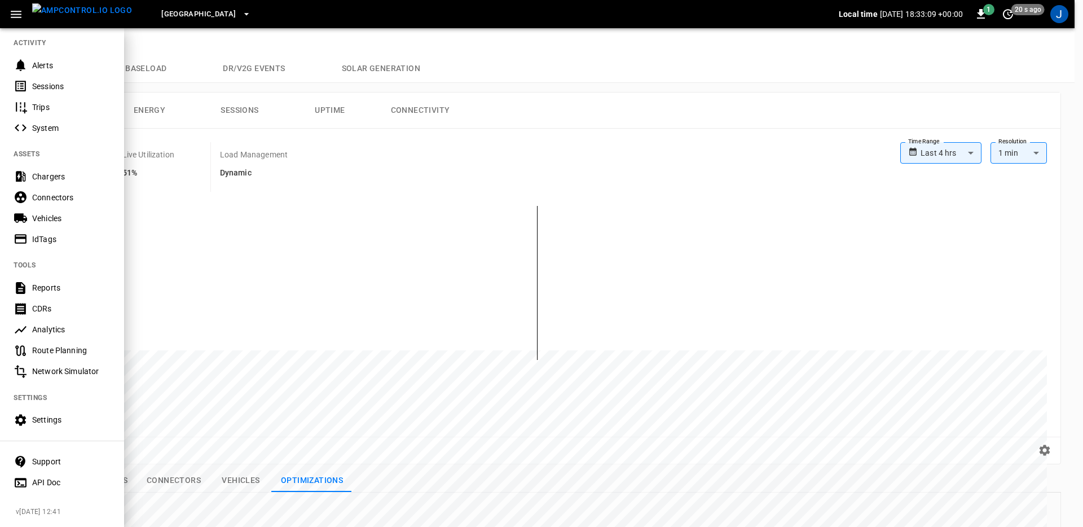
click at [73, 414] on div "Settings" at bounding box center [71, 419] width 78 height 11
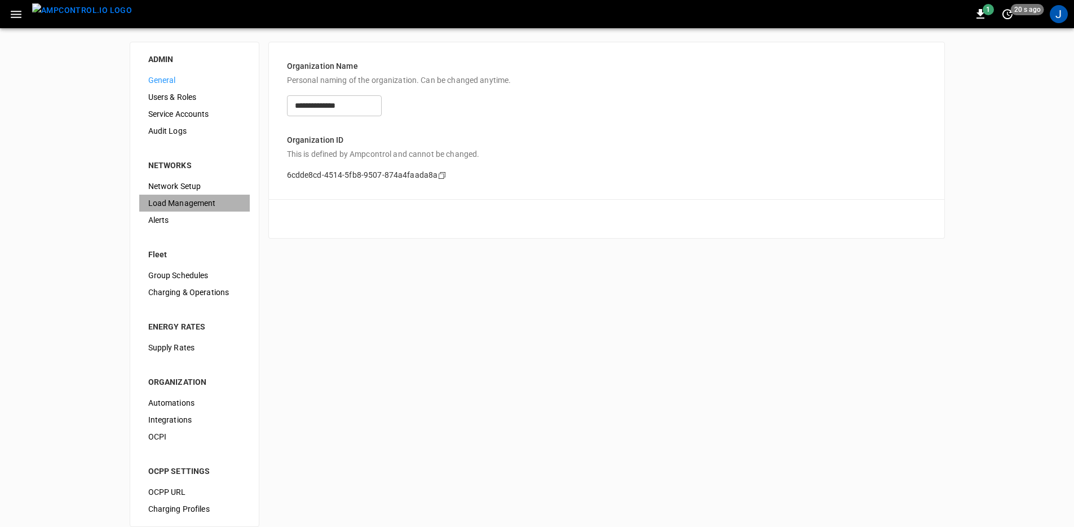
click at [185, 195] on div "Load Management" at bounding box center [194, 203] width 111 height 17
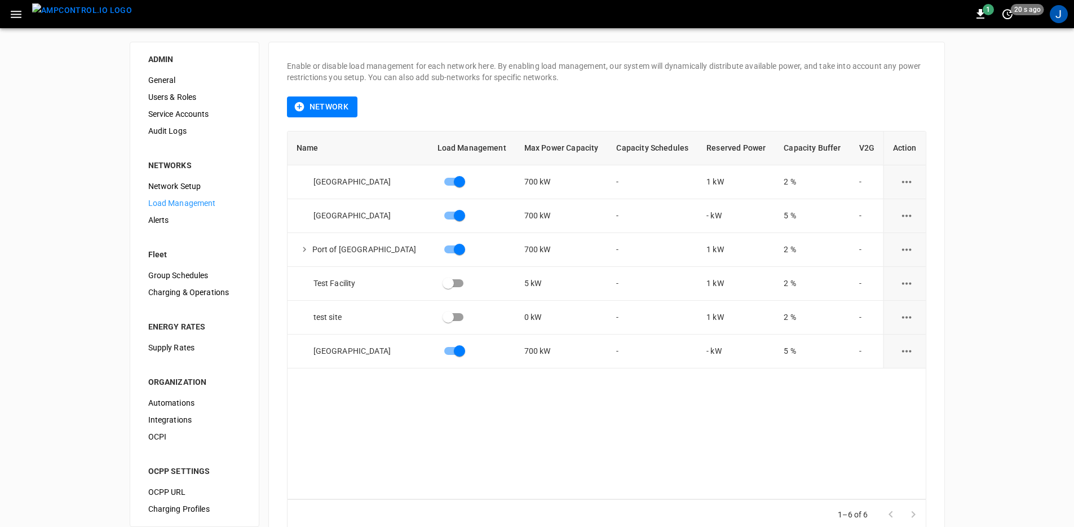
click at [195, 189] on span "Network Setup" at bounding box center [194, 186] width 92 height 12
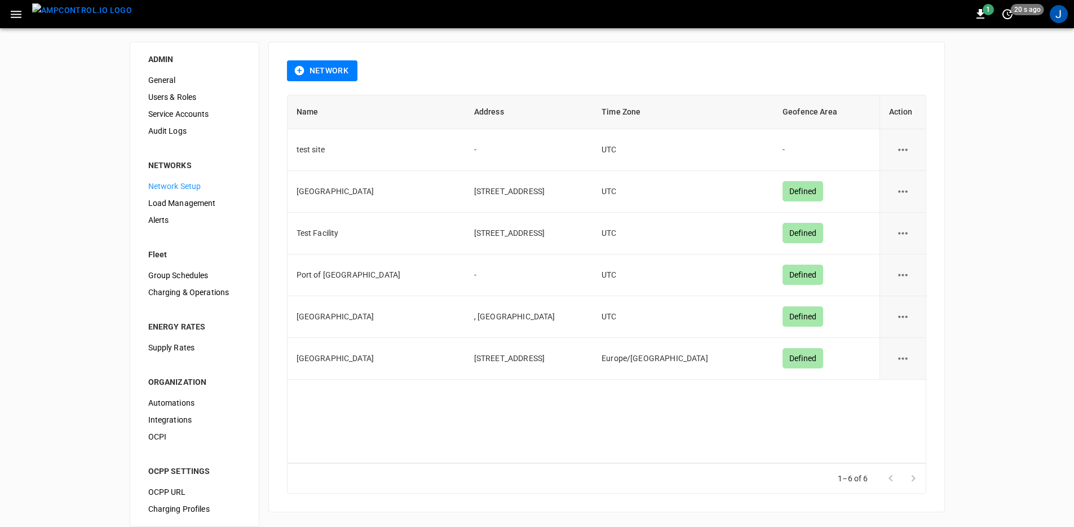
click at [195, 200] on span "Load Management" at bounding box center [194, 203] width 92 height 12
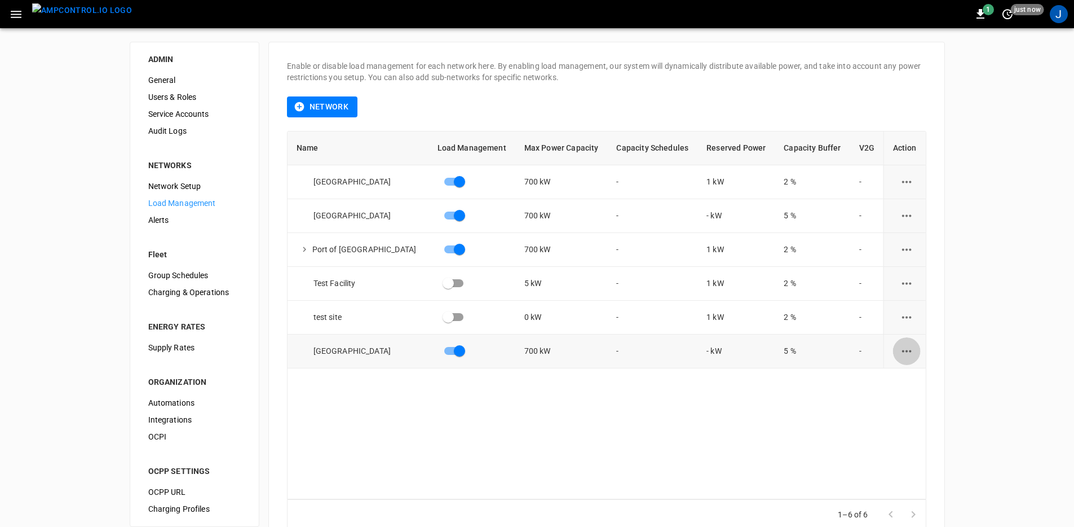
click at [906, 353] on icon "load management options" at bounding box center [907, 351] width 14 height 14
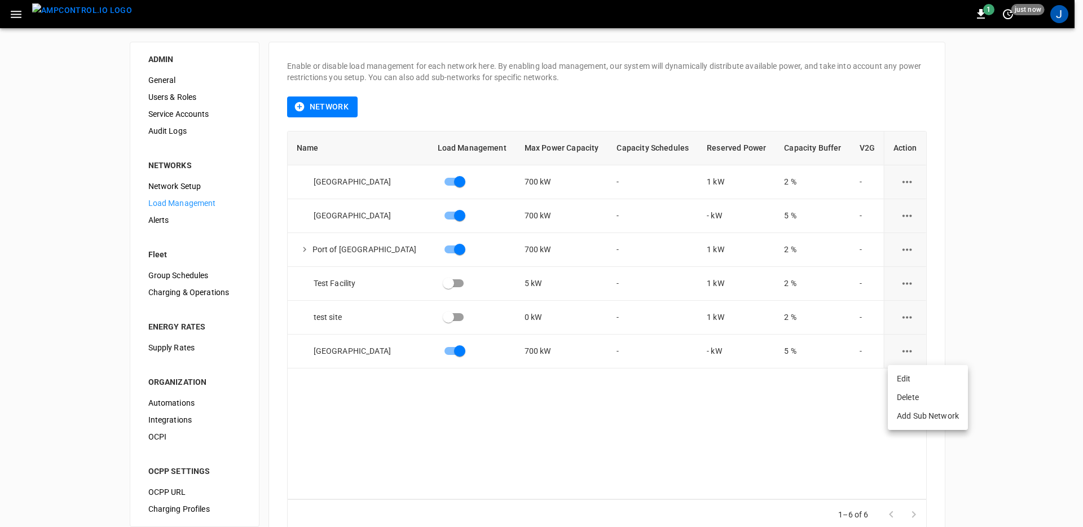
click at [906, 379] on li "Edit" at bounding box center [928, 378] width 80 height 19
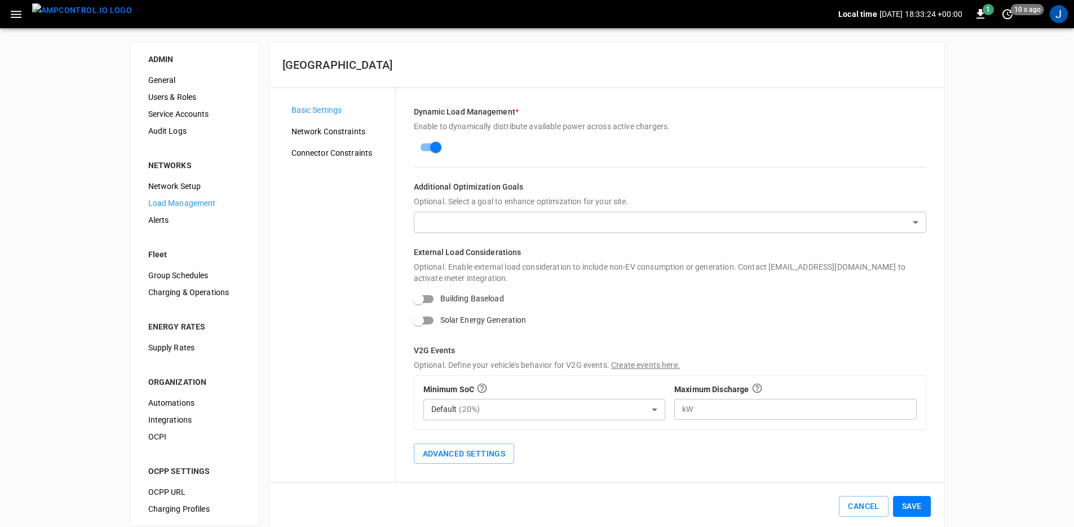
click at [360, 249] on div "Basic Settings Network Constraints Connector Constraints" at bounding box center [339, 285] width 113 height 367
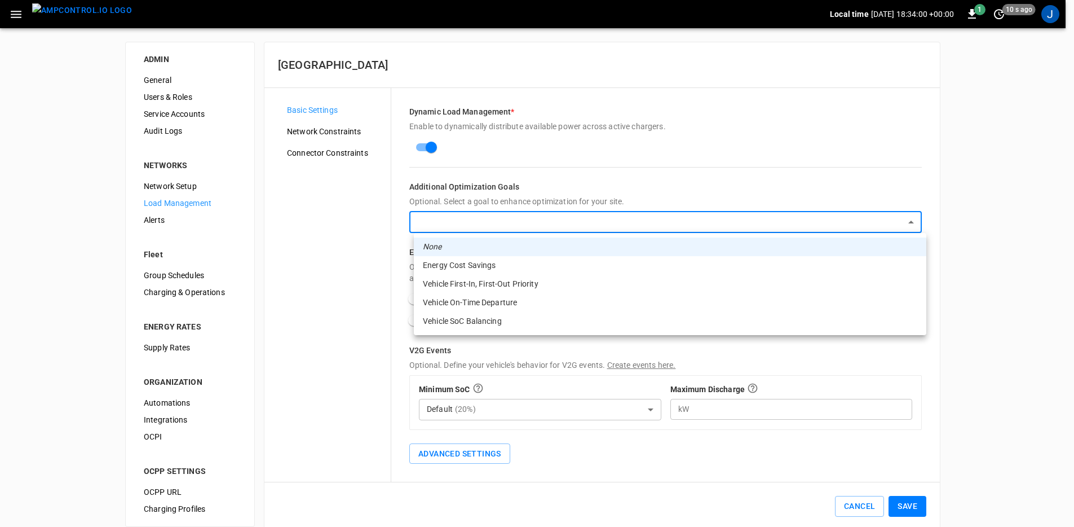
click at [708, 231] on body "Local time [DATE] 18:34:00 +00:00 1 10 s ago J ADMIN General Users & Roles Serv…" at bounding box center [537, 272] width 1074 height 544
click at [372, 296] on div at bounding box center [541, 263] width 1083 height 527
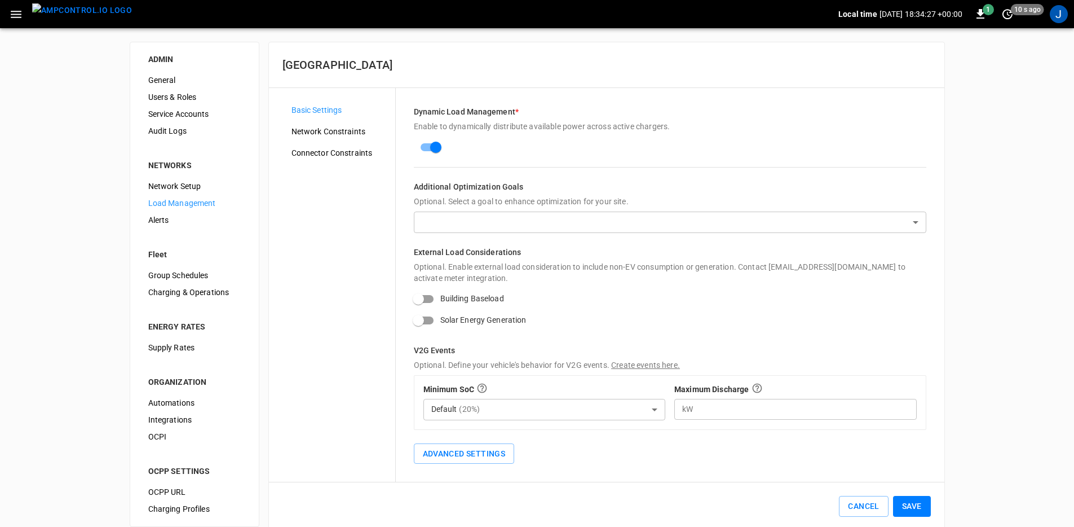
click at [372, 294] on div "Basic Settings Network Constraints Connector Constraints" at bounding box center [339, 285] width 113 height 367
click at [58, 17] on img "menu" at bounding box center [82, 10] width 100 height 14
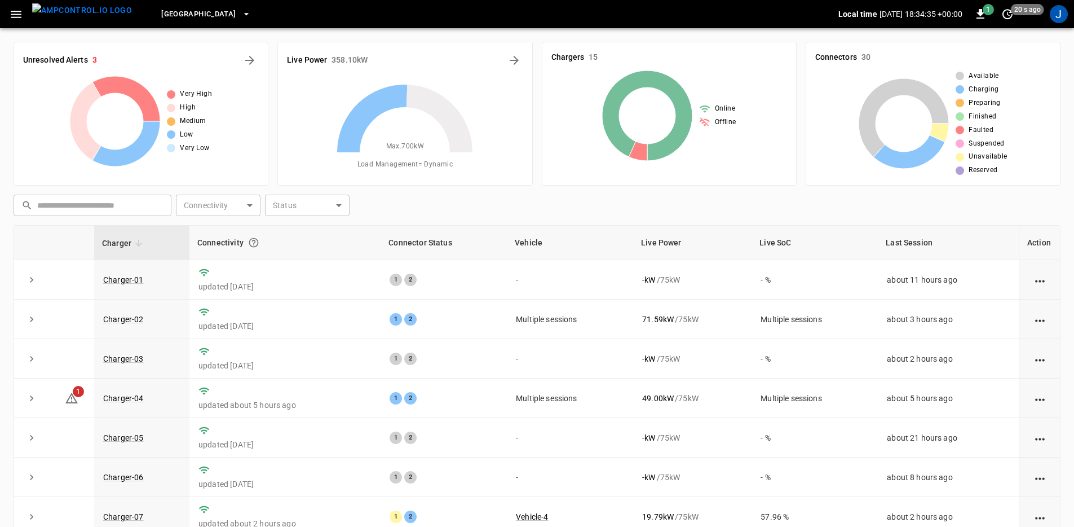
click at [504, 64] on div "Live Power 358.10 kW" at bounding box center [405, 60] width 236 height 18
click at [524, 57] on div "Live Power 358.10 kW Max. 700 kW Load Management = Dynamic" at bounding box center [404, 114] width 255 height 144
click at [519, 55] on icon "Energy Overview" at bounding box center [515, 61] width 14 height 14
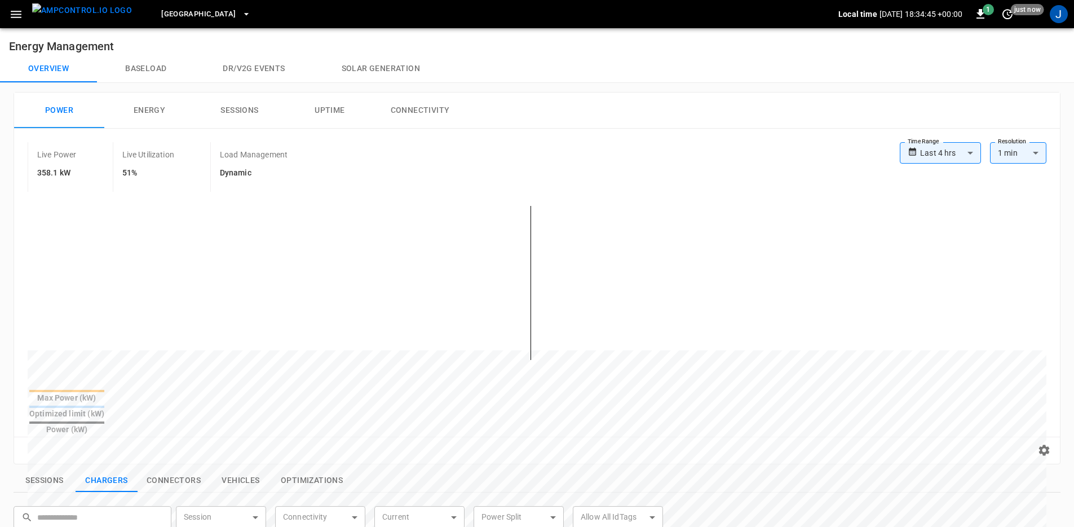
click at [172, 69] on button "Baseload" at bounding box center [146, 68] width 98 height 27
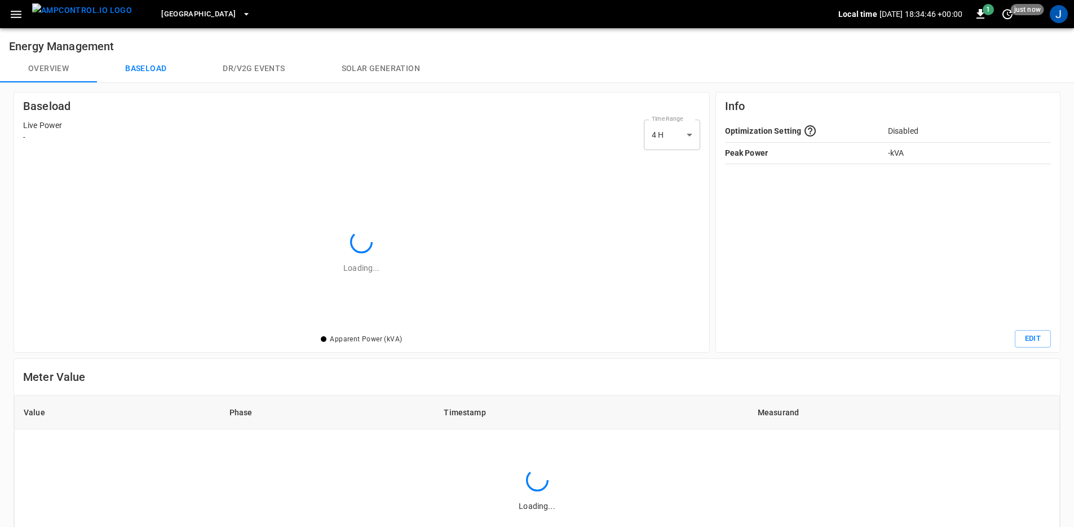
scroll to position [169, 668]
click at [675, 130] on body "[GEOGRAPHIC_DATA] South Local time [DATE] 18:34:47 +00:00 1 just now J Energy M…" at bounding box center [537, 402] width 1074 height 804
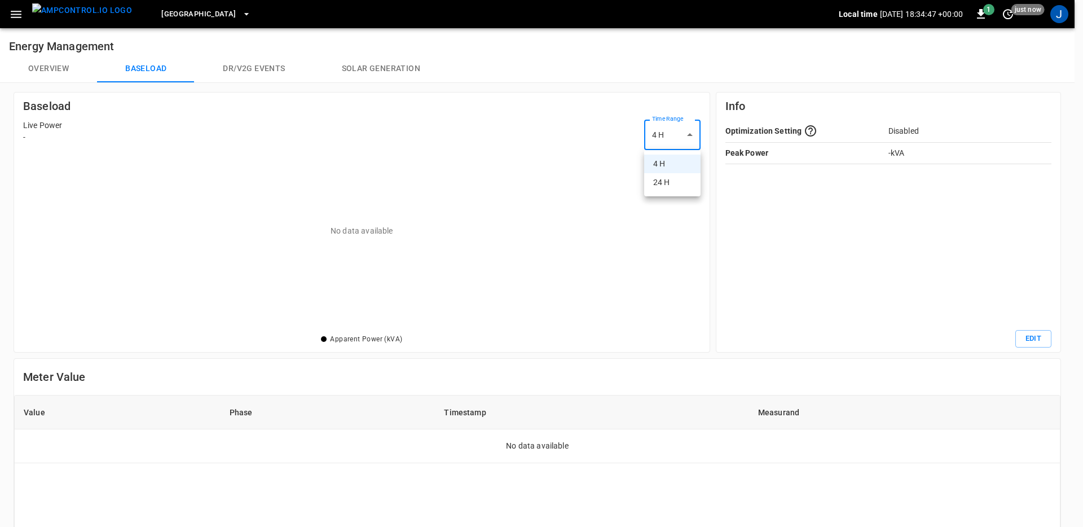
click at [672, 180] on li "24 H" at bounding box center [672, 182] width 56 height 19
type input "***"
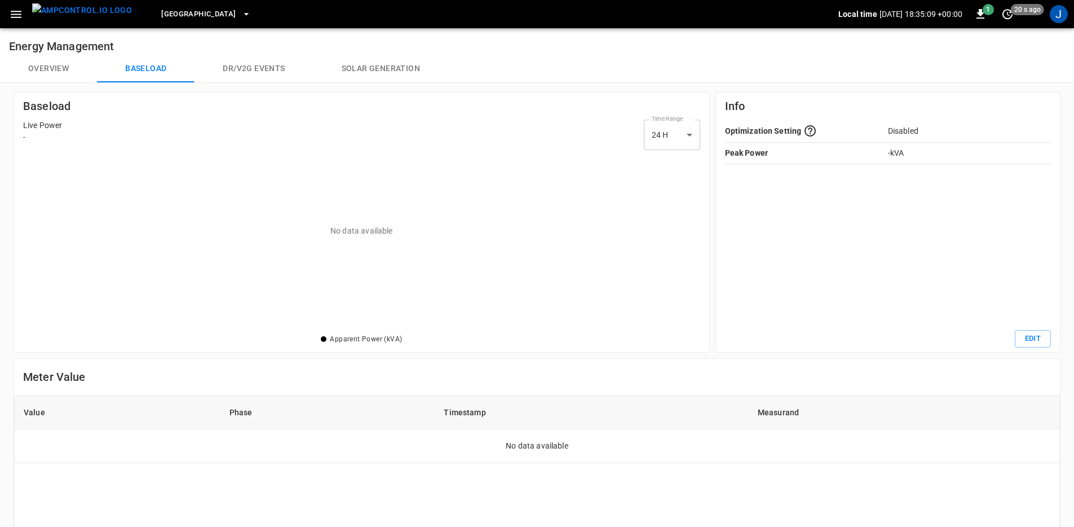
click at [898, 272] on div "Optimization Setting Disabled Peak Power - kVA" at bounding box center [888, 225] width 326 height 210
click at [57, 70] on button "Overview" at bounding box center [48, 68] width 97 height 27
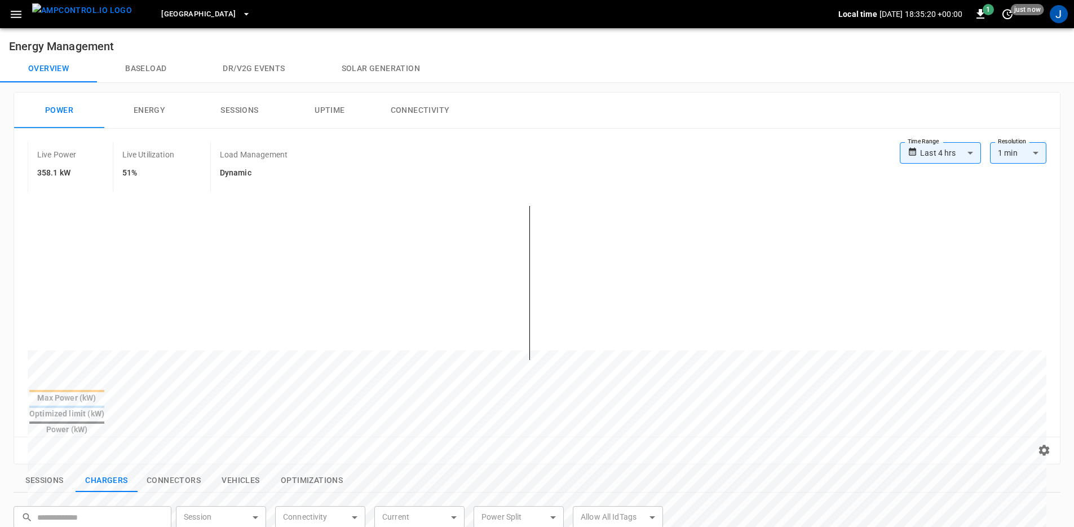
click at [845, 92] on div "**********" at bounding box center [537, 278] width 1047 height 372
click at [56, 17] on img "menu" at bounding box center [82, 10] width 100 height 14
